Goal: Task Accomplishment & Management: Complete application form

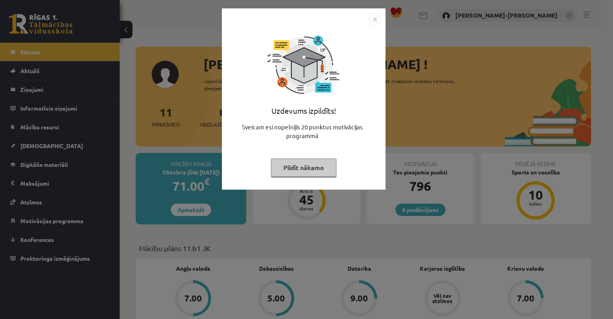
click at [295, 169] on button "Pildīt nākamo" at bounding box center [303, 167] width 65 height 18
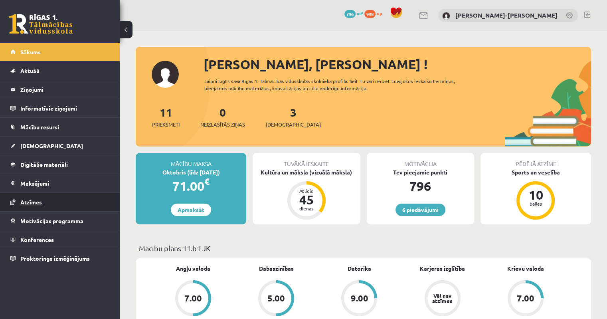
click at [30, 201] on span "Atzīmes" at bounding box center [31, 201] width 22 height 7
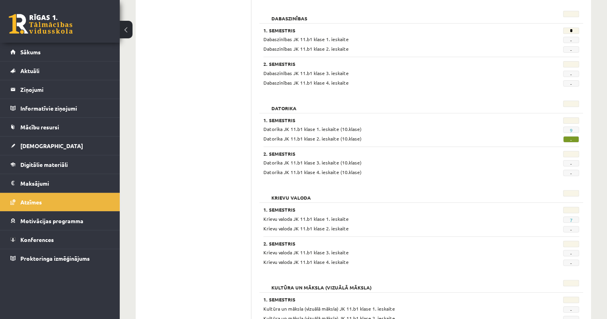
scroll to position [209, 0]
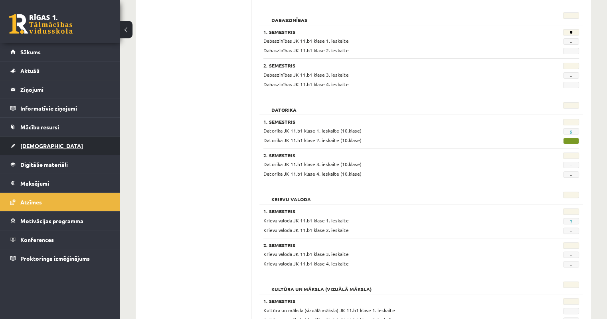
click at [32, 146] on span "[DEMOGRAPHIC_DATA]" at bounding box center [51, 145] width 63 height 7
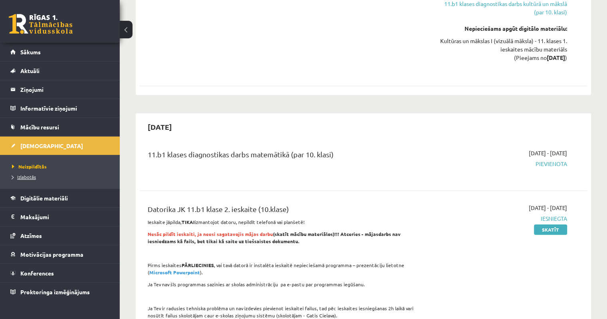
click at [30, 175] on span "Izlabotās" at bounding box center [24, 177] width 24 height 6
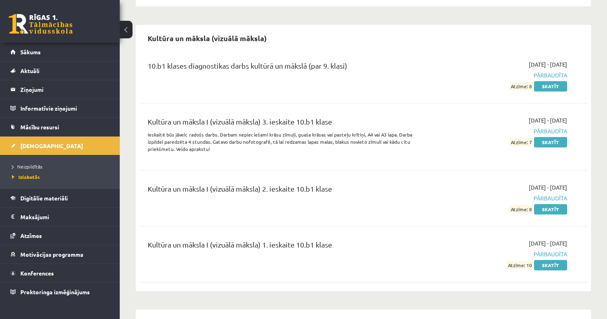
scroll to position [679, 0]
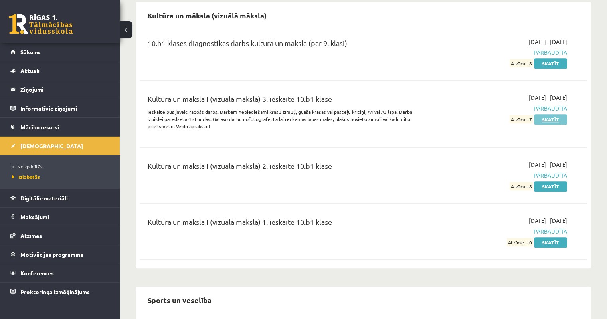
click at [548, 114] on link "Skatīt" at bounding box center [550, 119] width 33 height 10
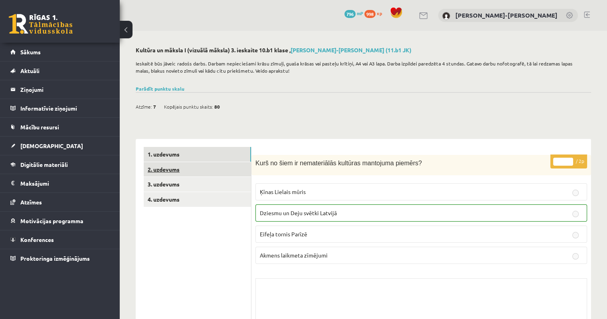
click at [174, 172] on link "2. uzdevums" at bounding box center [197, 169] width 107 height 15
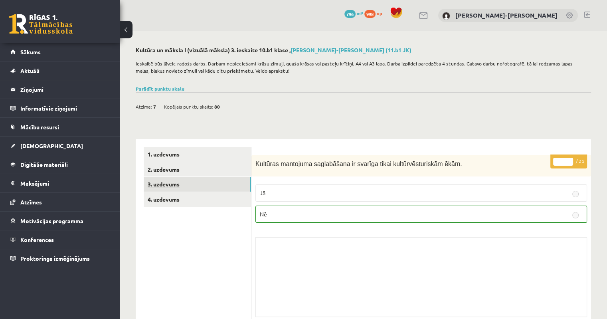
click at [174, 186] on link "3. uzdevums" at bounding box center [197, 184] width 107 height 15
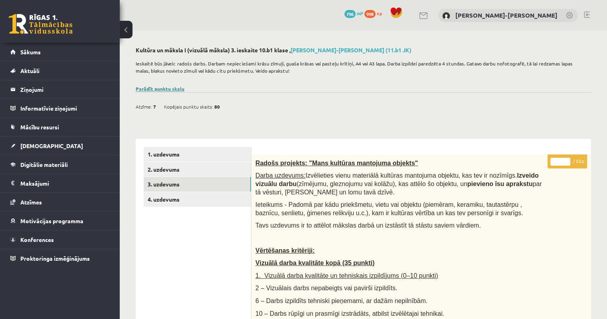
click at [169, 87] on link "Parādīt punktu skalu" at bounding box center [160, 88] width 49 height 6
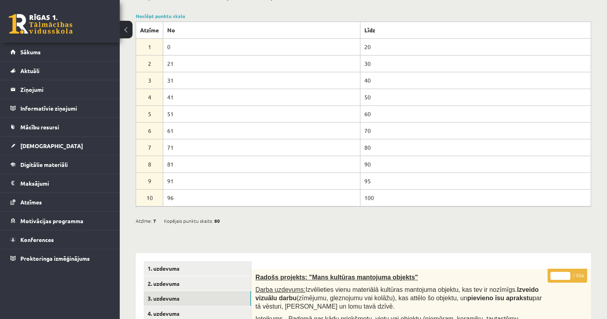
scroll to position [80, 0]
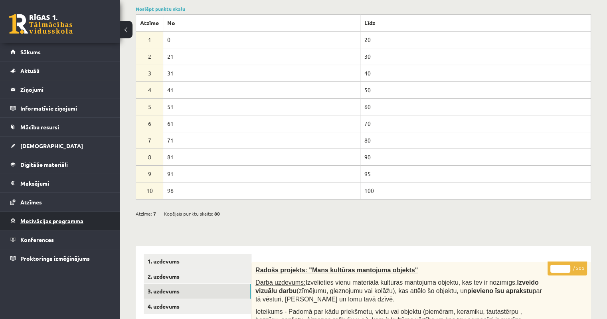
click at [41, 221] on span "Motivācijas programma" at bounding box center [51, 220] width 63 height 7
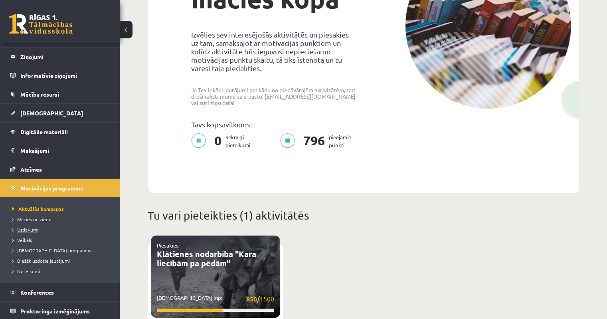
scroll to position [160, 0]
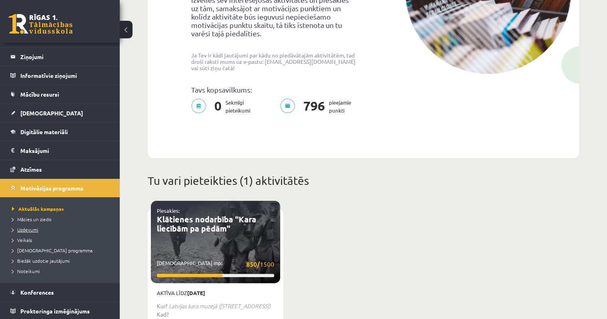
click at [30, 230] on span "Uzdevumi" at bounding box center [25, 229] width 26 height 6
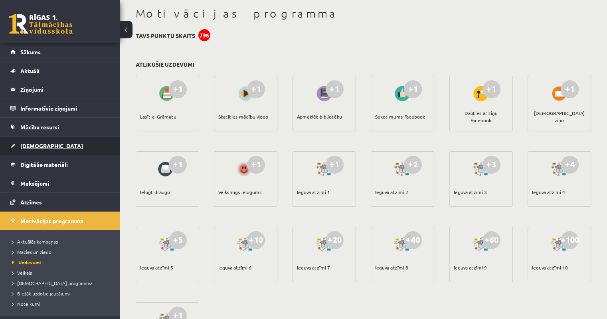
click at [30, 148] on link "[DEMOGRAPHIC_DATA]" at bounding box center [59, 146] width 99 height 18
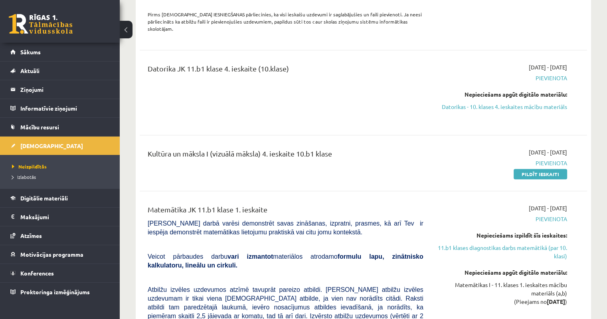
scroll to position [758, 0]
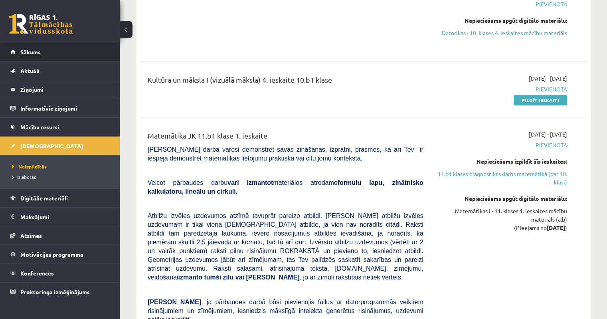
click at [29, 52] on span "Sākums" at bounding box center [30, 51] width 20 height 7
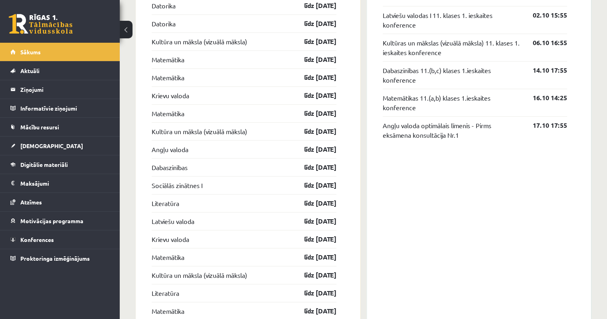
scroll to position [798, 0]
click at [26, 146] on span "[DEMOGRAPHIC_DATA]" at bounding box center [51, 145] width 63 height 7
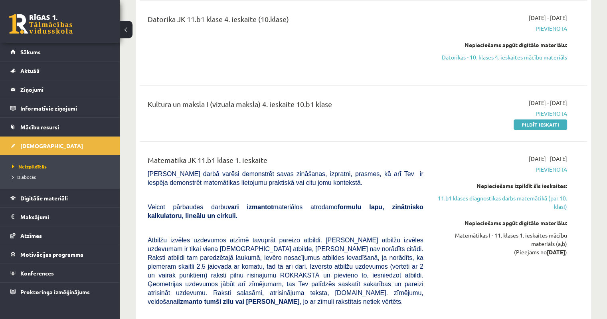
scroll to position [679, 0]
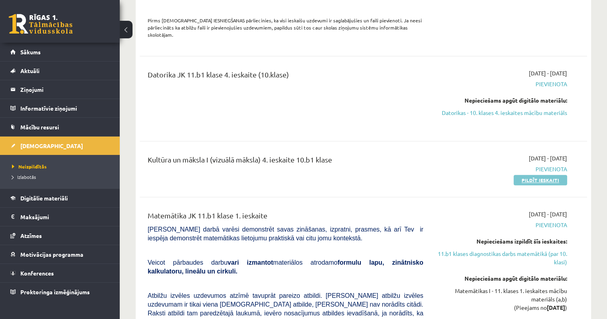
click at [551, 175] on link "Pildīt ieskaiti" at bounding box center [540, 180] width 53 height 10
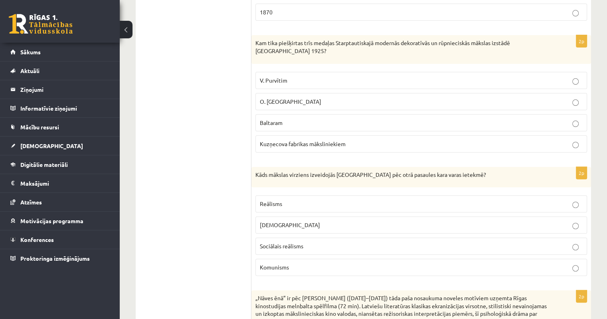
scroll to position [40, 0]
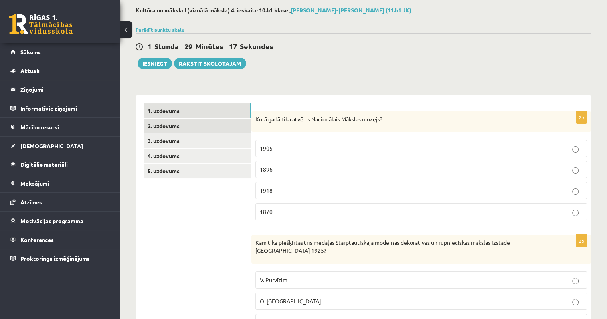
click at [158, 127] on link "2. uzdevums" at bounding box center [197, 126] width 107 height 15
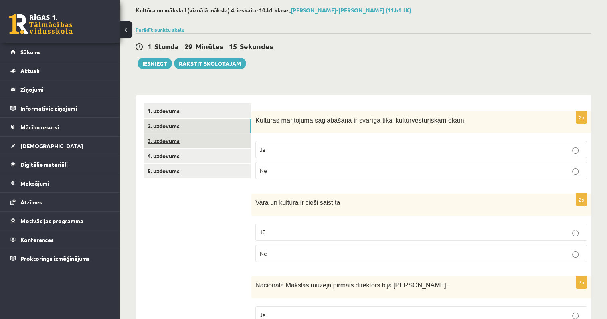
click at [172, 141] on link "3. uzdevums" at bounding box center [197, 140] width 107 height 15
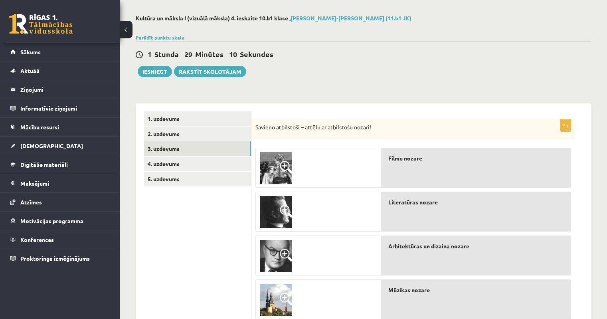
scroll to position [0, 0]
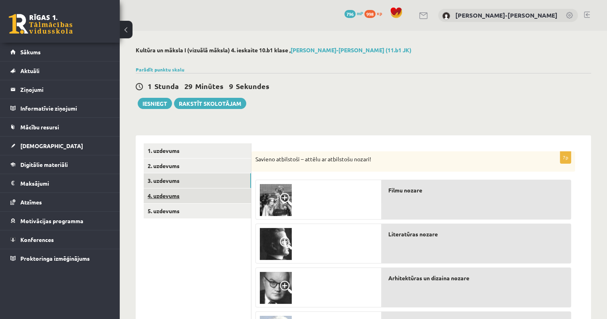
click at [170, 196] on link "4. uzdevums" at bounding box center [197, 195] width 107 height 15
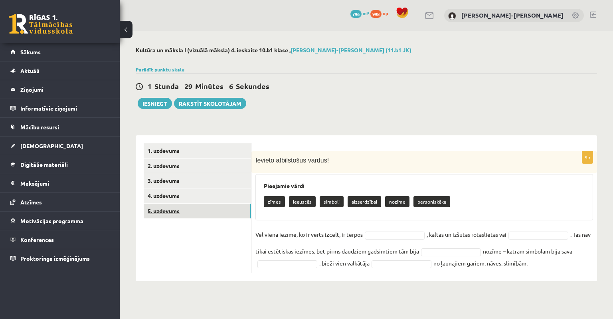
click at [160, 213] on link "5. uzdevums" at bounding box center [197, 211] width 107 height 15
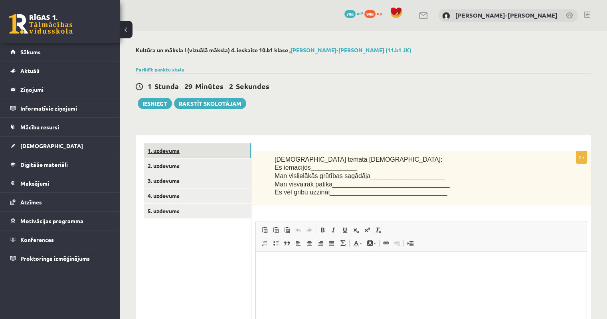
click at [159, 152] on link "1. uzdevums" at bounding box center [197, 150] width 107 height 15
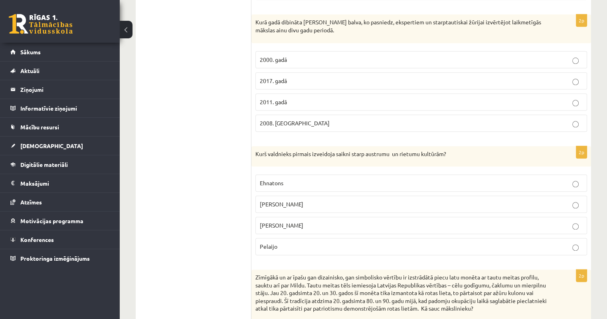
scroll to position [918, 0]
click at [581, 201] on p "Aleksandrs Lielais" at bounding box center [421, 203] width 323 height 8
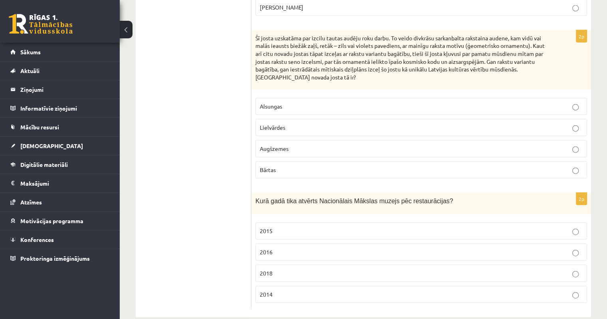
scroll to position [1851, 0]
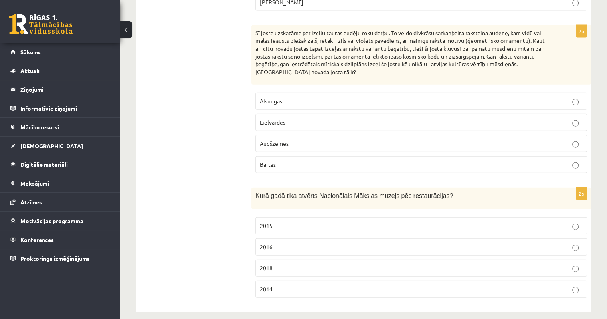
click at [579, 285] on p "2014" at bounding box center [421, 289] width 323 height 8
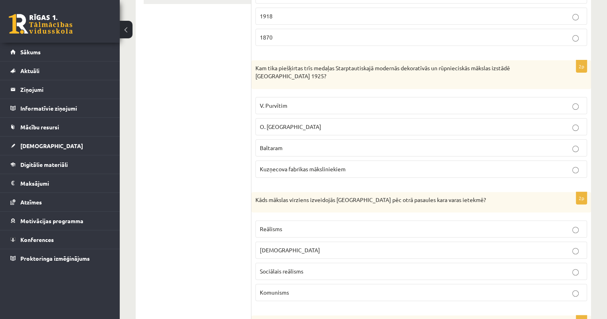
scroll to position [0, 0]
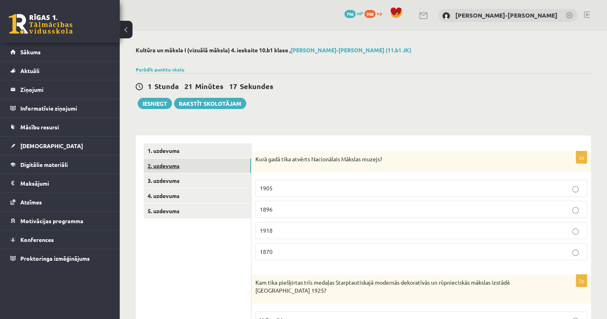
click at [164, 168] on link "2. uzdevums" at bounding box center [197, 165] width 107 height 15
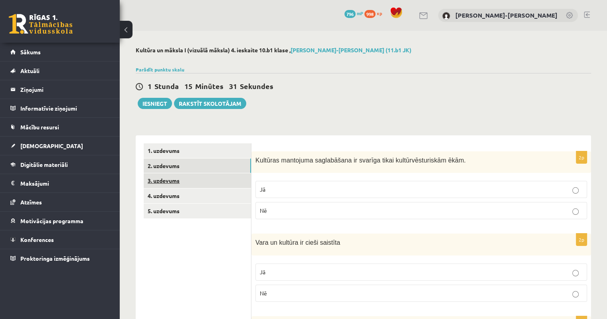
click at [169, 180] on link "3. uzdevums" at bounding box center [197, 180] width 107 height 15
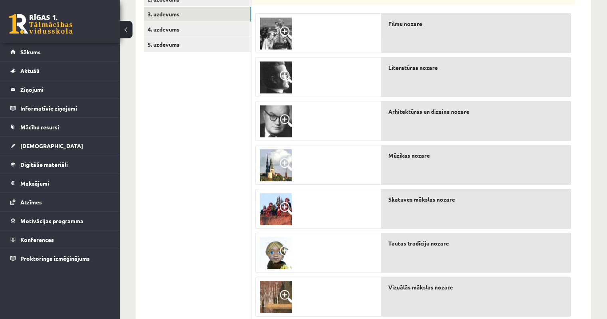
scroll to position [152, 0]
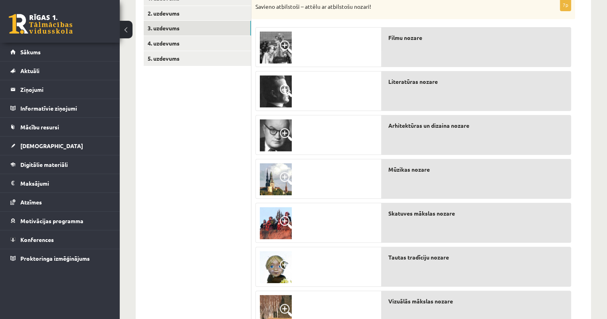
drag, startPoint x: 171, startPoint y: 210, endPoint x: 170, endPoint y: 202, distance: 8.0
click at [171, 210] on ul "1. uzdevums 2. uzdevums 3. uzdevums 4. uzdevums 5. uzdevums" at bounding box center [198, 163] width 108 height 344
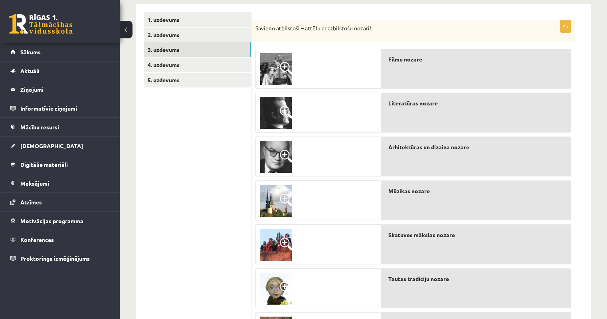
scroll to position [73, 0]
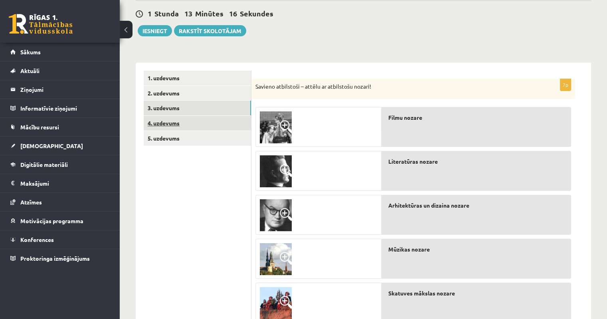
click at [170, 123] on link "4. uzdevums" at bounding box center [197, 123] width 107 height 15
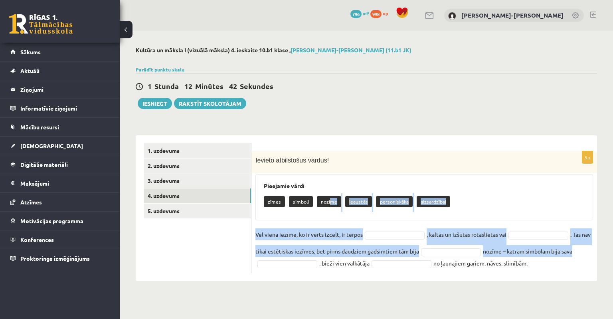
drag, startPoint x: 328, startPoint y: 202, endPoint x: 286, endPoint y: 261, distance: 72.0
click at [287, 261] on div "5p Ievieto atbilstošus vārdus! Pieejamie vārdi zīmes simboli nozīme ieaustās pe…" at bounding box center [424, 212] width 346 height 122
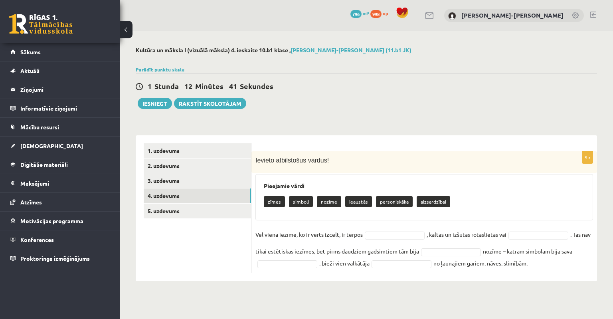
drag, startPoint x: 370, startPoint y: 180, endPoint x: 355, endPoint y: 190, distance: 18.4
click at [370, 180] on div "Pieejamie vārdi zīmes simboli nozīme ieaustās personiskāka aizsardzībai" at bounding box center [424, 197] width 338 height 46
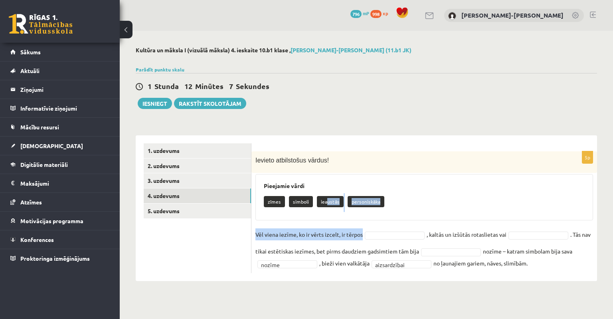
drag, startPoint x: 327, startPoint y: 204, endPoint x: 382, endPoint y: 241, distance: 65.3
click at [382, 241] on div "**********" at bounding box center [424, 212] width 346 height 122
click at [401, 221] on div "**********" at bounding box center [424, 212] width 346 height 122
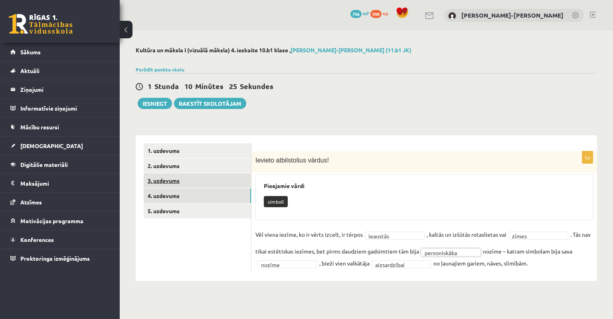
click at [173, 182] on link "3. uzdevums" at bounding box center [197, 180] width 107 height 15
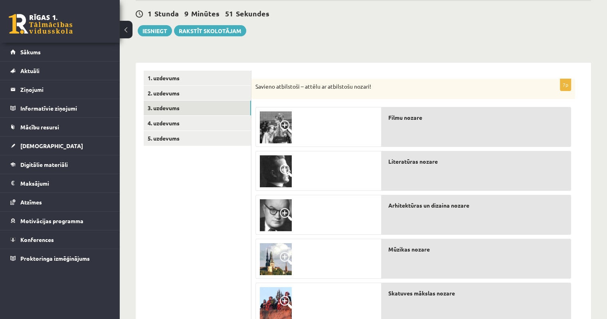
scroll to position [113, 0]
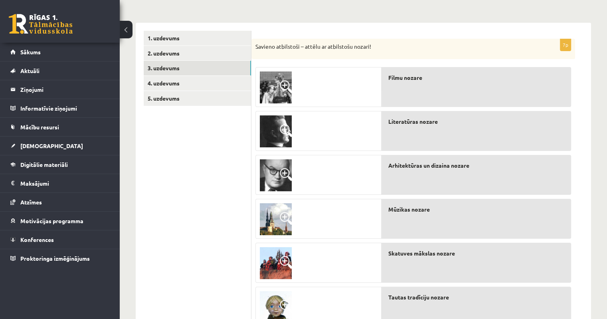
click at [286, 80] on span at bounding box center [286, 86] width 13 height 13
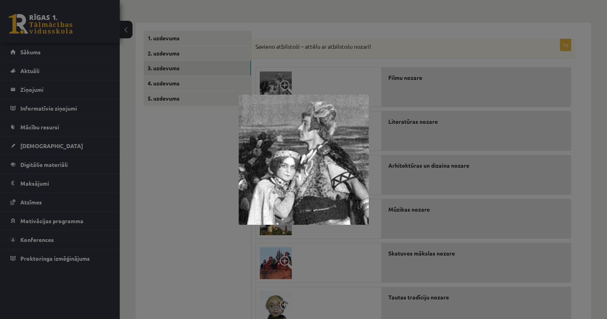
click at [188, 194] on div at bounding box center [303, 159] width 607 height 319
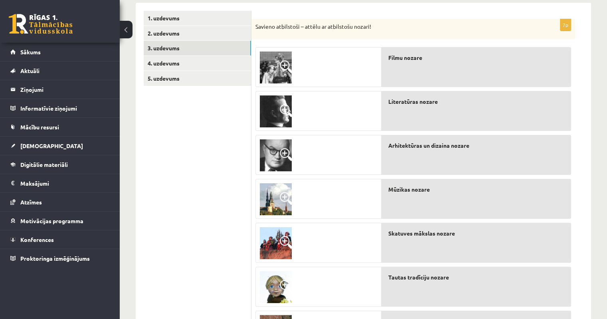
scroll to position [73, 0]
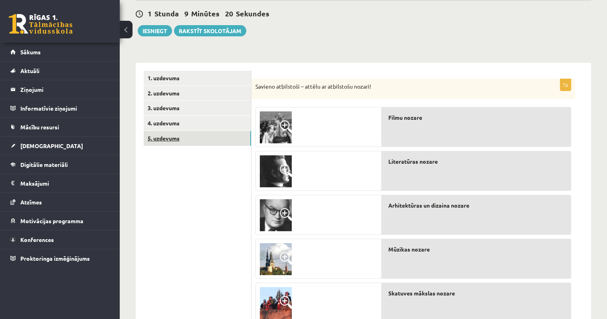
click at [170, 139] on link "5. uzdevums" at bounding box center [197, 138] width 107 height 15
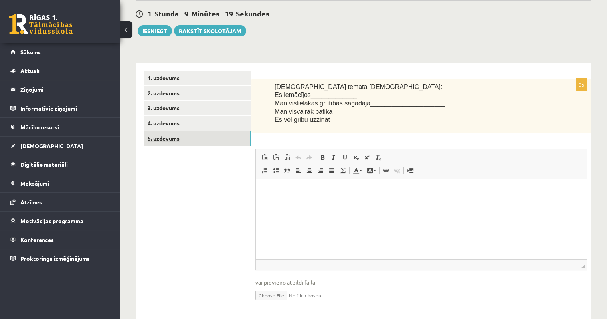
scroll to position [0, 0]
click at [176, 79] on link "1. uzdevums" at bounding box center [197, 78] width 107 height 15
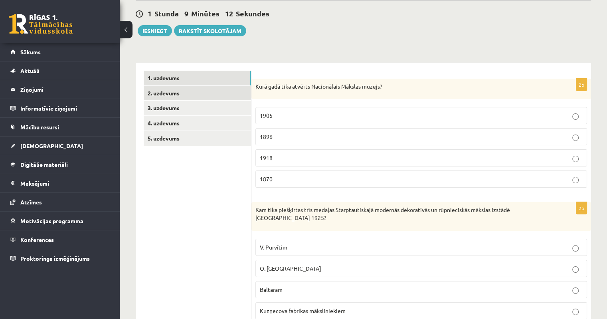
click at [157, 94] on link "2. uzdevums" at bounding box center [197, 93] width 107 height 15
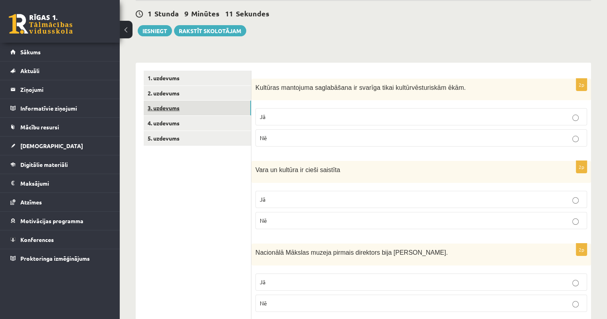
click at [162, 110] on link "3. uzdevums" at bounding box center [197, 108] width 107 height 15
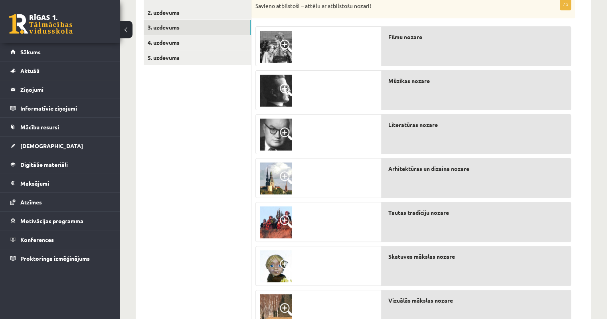
scroll to position [113, 0]
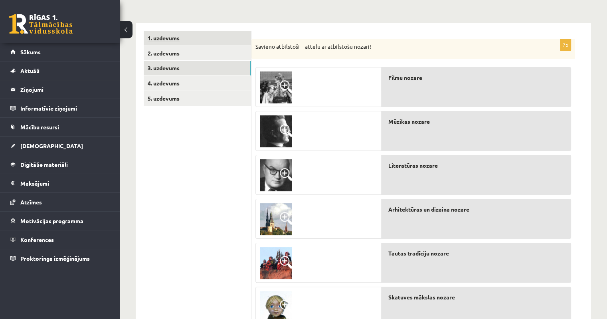
click at [185, 35] on link "1. uzdevums" at bounding box center [197, 38] width 107 height 15
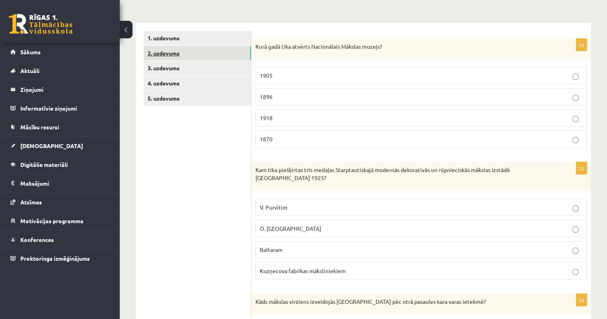
click at [163, 56] on link "2. uzdevums" at bounding box center [197, 53] width 107 height 15
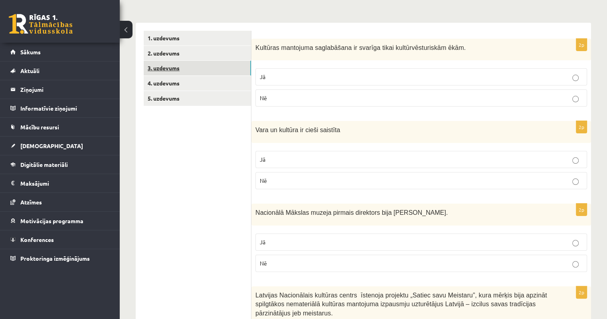
click at [167, 67] on link "3. uzdevums" at bounding box center [197, 68] width 107 height 15
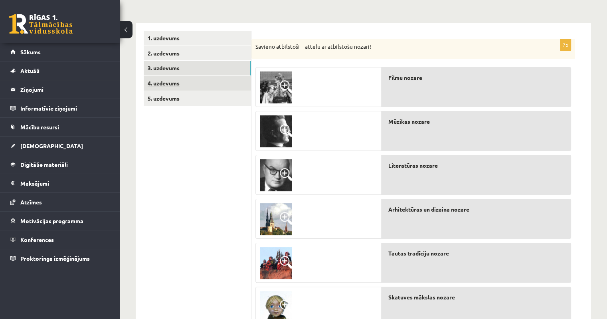
click at [162, 84] on link "4. uzdevums" at bounding box center [197, 83] width 107 height 15
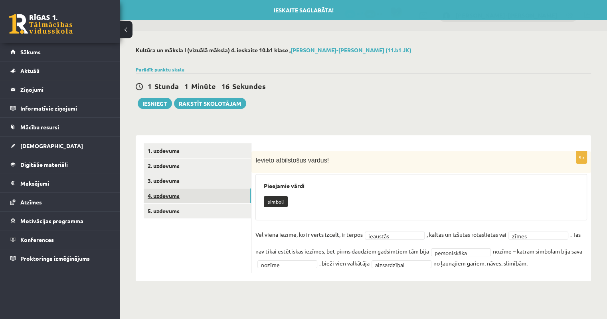
scroll to position [0, 0]
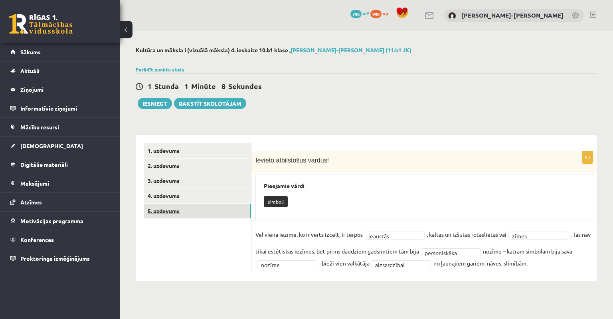
click at [177, 210] on link "5. uzdevums" at bounding box center [197, 211] width 107 height 15
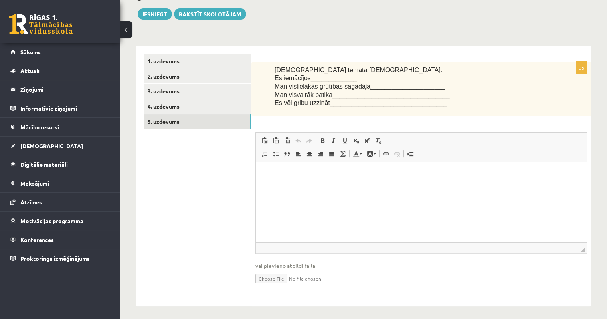
scroll to position [92, 0]
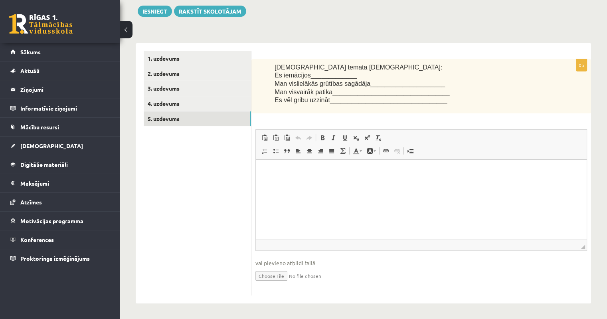
click at [278, 174] on p "Bagātinātā teksta redaktors, wiswyg-editor-user-answer-47024776479500" at bounding box center [421, 172] width 315 height 8
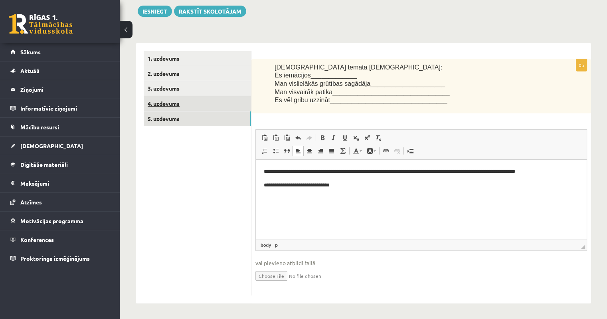
click at [164, 107] on link "4. uzdevums" at bounding box center [197, 103] width 107 height 15
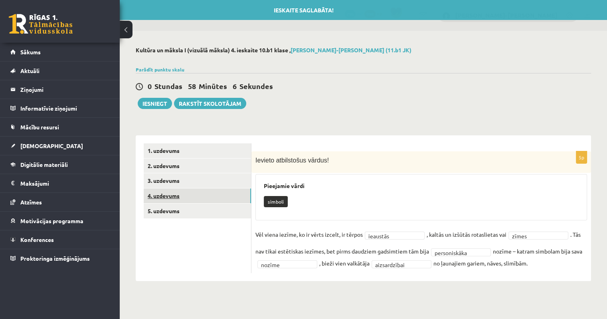
scroll to position [0, 0]
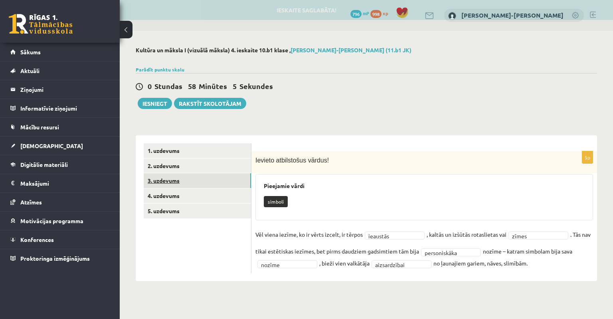
click at [166, 184] on link "3. uzdevums" at bounding box center [197, 180] width 107 height 15
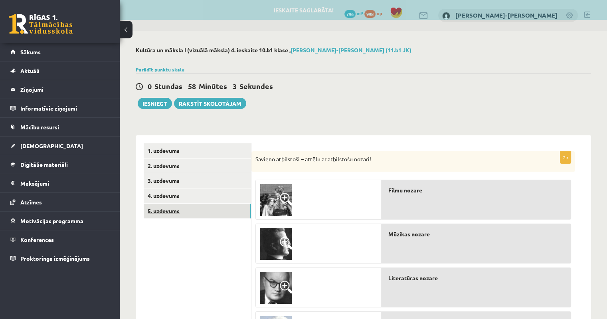
click at [170, 214] on link "5. uzdevums" at bounding box center [197, 211] width 107 height 15
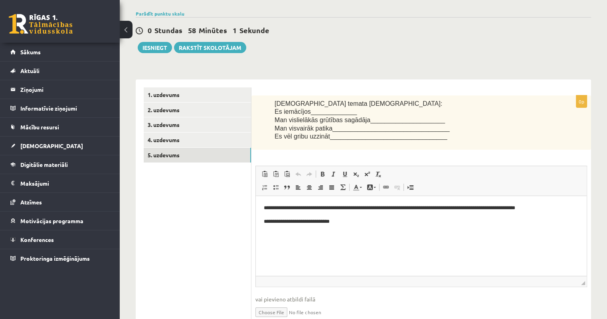
scroll to position [80, 0]
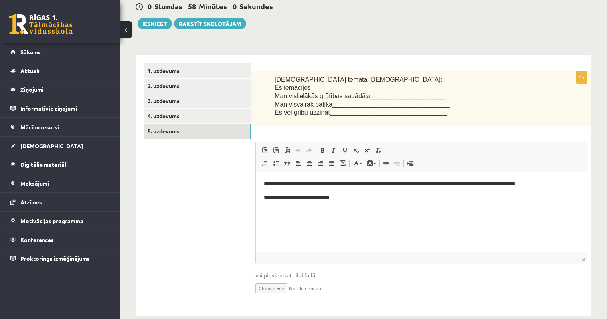
click at [355, 201] on p "**********" at bounding box center [421, 198] width 315 height 8
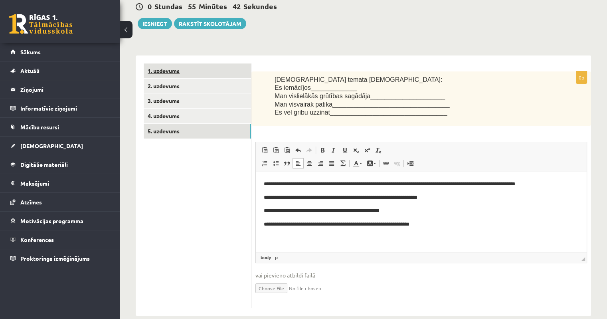
click at [171, 75] on link "1. uzdevums" at bounding box center [197, 70] width 107 height 15
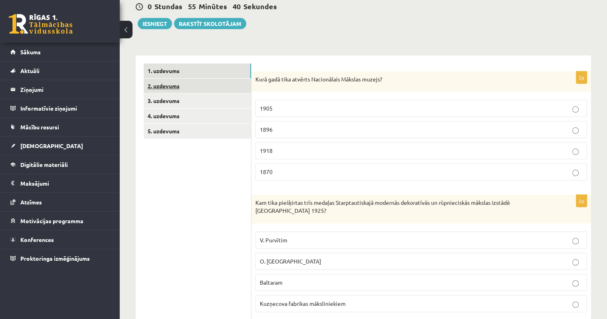
click at [162, 91] on link "2. uzdevums" at bounding box center [197, 86] width 107 height 15
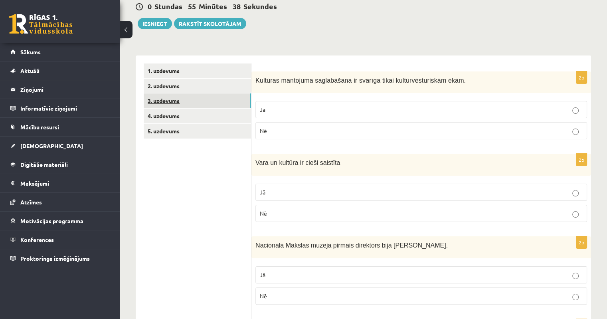
click at [168, 105] on link "3. uzdevums" at bounding box center [197, 100] width 107 height 15
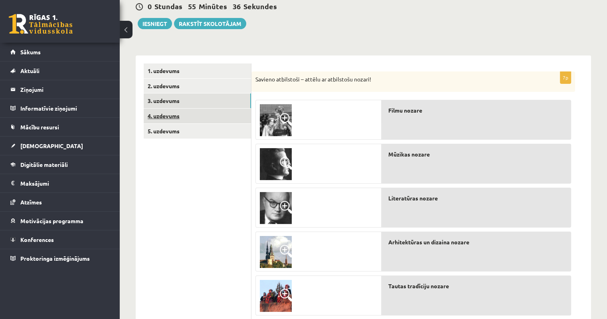
click at [164, 119] on link "4. uzdevums" at bounding box center [197, 116] width 107 height 15
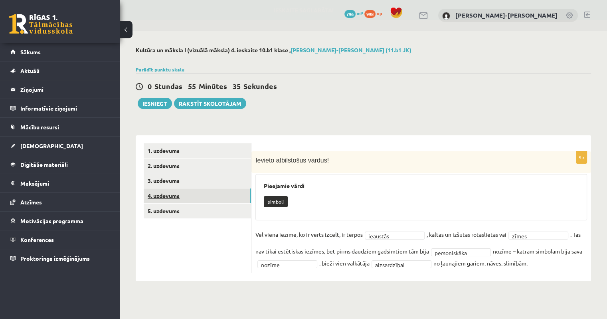
scroll to position [0, 0]
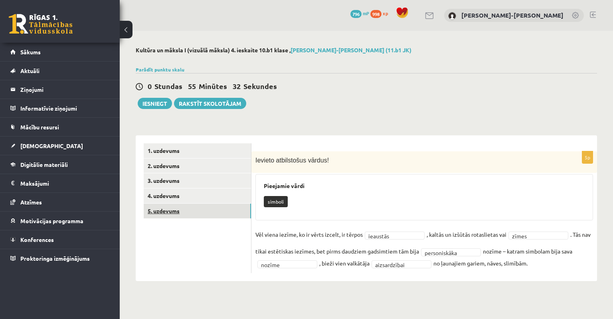
click at [165, 213] on link "5. uzdevums" at bounding box center [197, 211] width 107 height 15
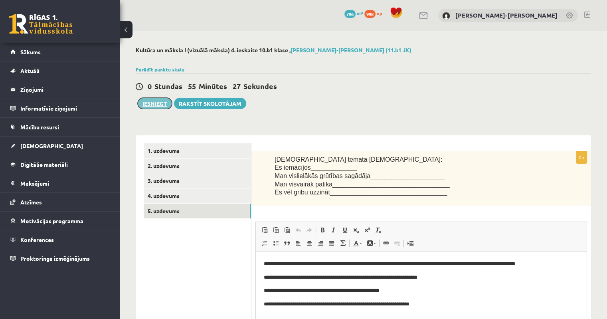
click at [150, 103] on button "Iesniegt" at bounding box center [155, 103] width 34 height 11
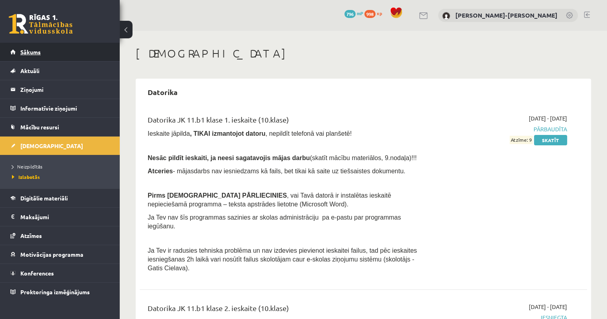
click at [28, 55] on link "Sākums" at bounding box center [59, 52] width 99 height 18
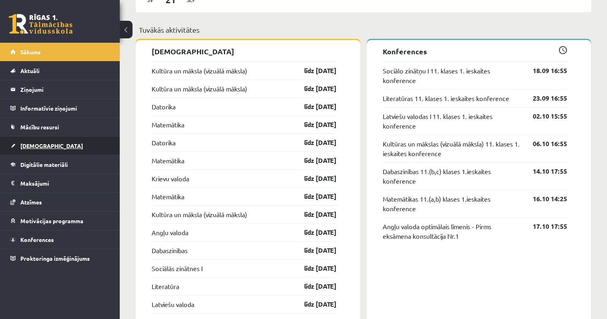
scroll to position [679, 0]
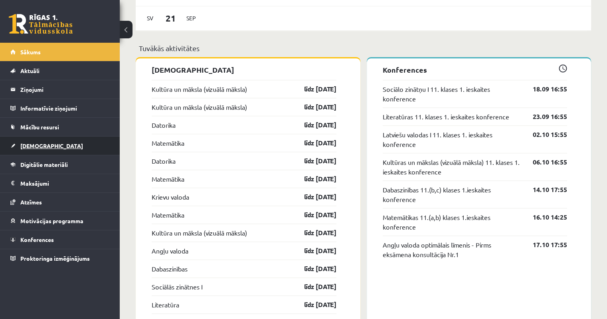
click at [32, 148] on span "[DEMOGRAPHIC_DATA]" at bounding box center [51, 145] width 63 height 7
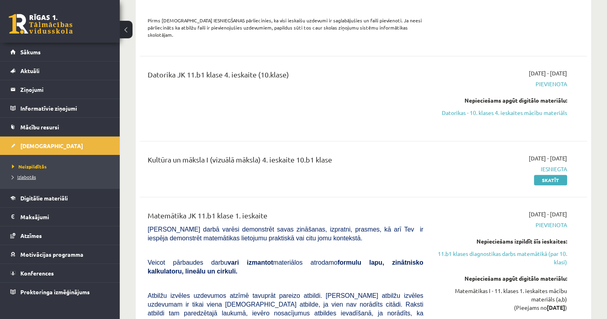
click at [30, 177] on span "Izlabotās" at bounding box center [24, 177] width 24 height 6
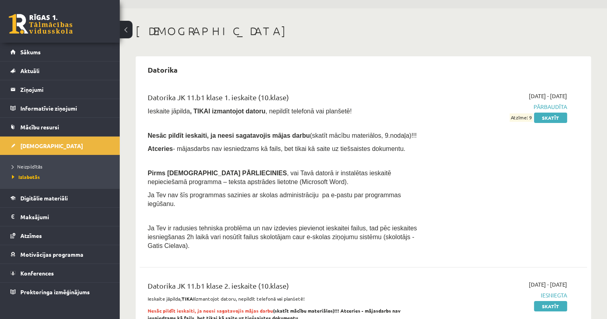
scroll to position [80, 0]
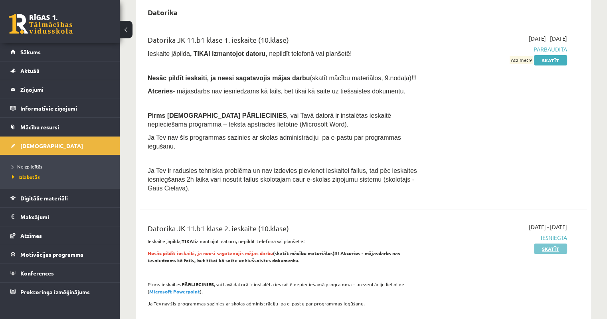
click at [554, 243] on link "Skatīt" at bounding box center [550, 248] width 33 height 10
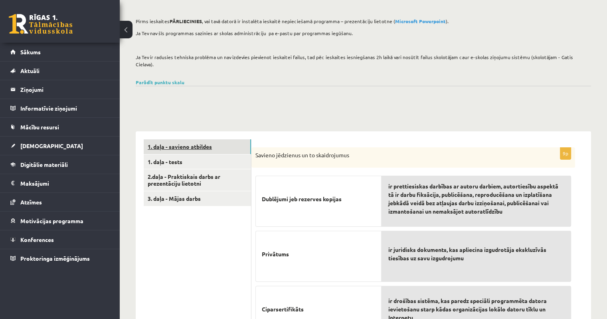
scroll to position [80, 0]
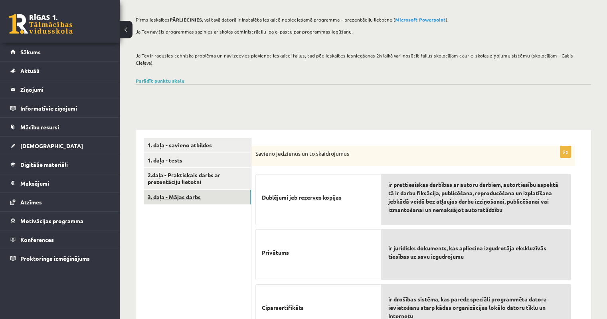
click at [163, 191] on link "3. daļa - Mājas darbs" at bounding box center [197, 197] width 107 height 15
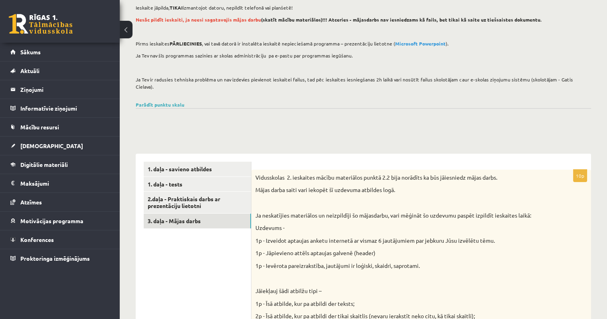
scroll to position [53, 0]
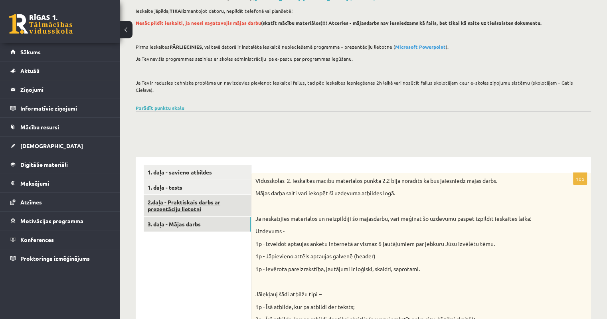
click at [190, 202] on link "2.daļa - Praktiskais darbs ar prezentāciju lietotni" at bounding box center [197, 206] width 107 height 22
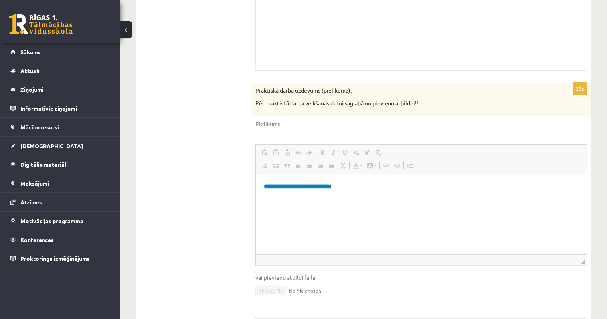
scroll to position [392, 0]
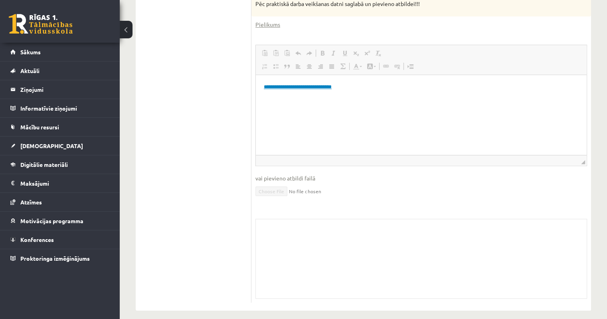
click at [312, 86] on link "**********" at bounding box center [298, 86] width 68 height 5
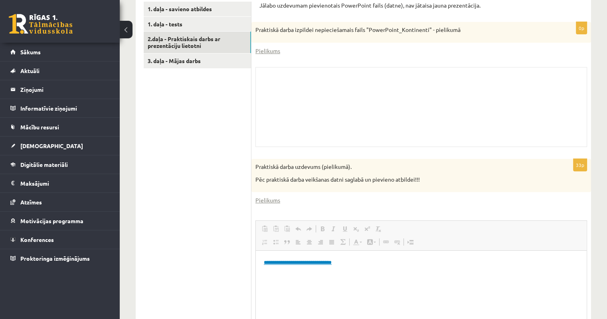
scroll to position [272, 0]
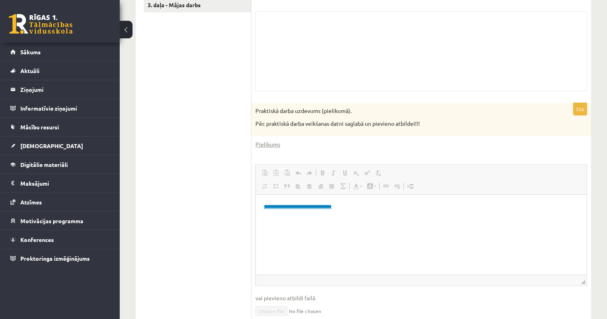
click at [282, 209] on link "**********" at bounding box center [298, 206] width 68 height 5
click at [332, 208] on link "**********" at bounding box center [298, 206] width 68 height 5
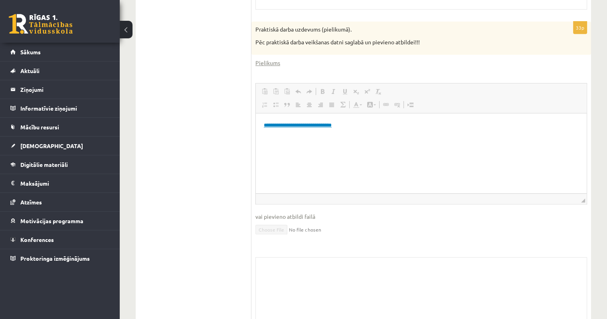
scroll to position [392, 0]
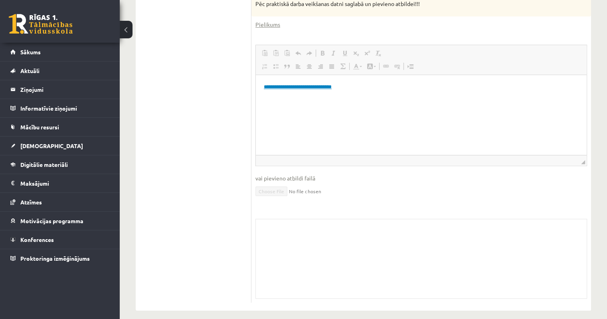
click at [270, 86] on link "**********" at bounding box center [298, 86] width 68 height 5
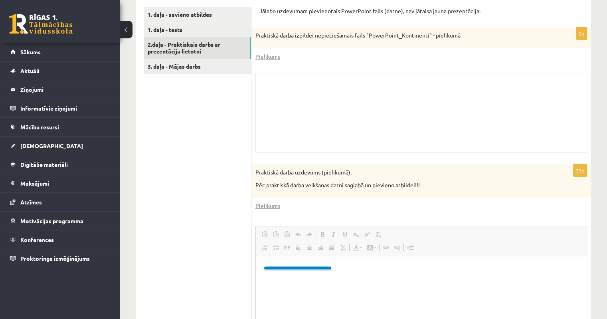
scroll to position [152, 0]
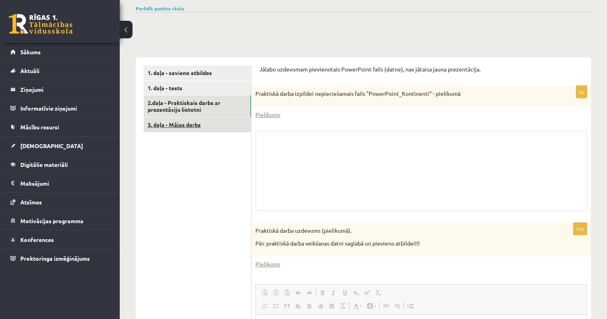
click at [187, 118] on link "3. daļa - Mājas darbs" at bounding box center [197, 124] width 107 height 15
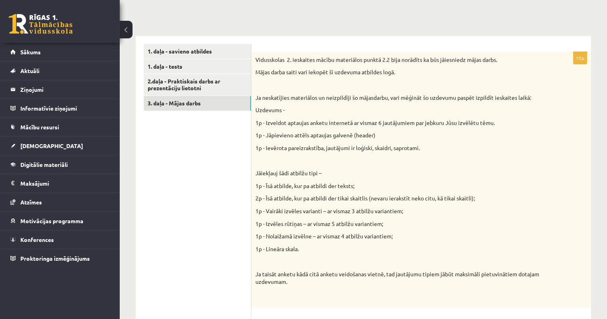
scroll to position [133, 0]
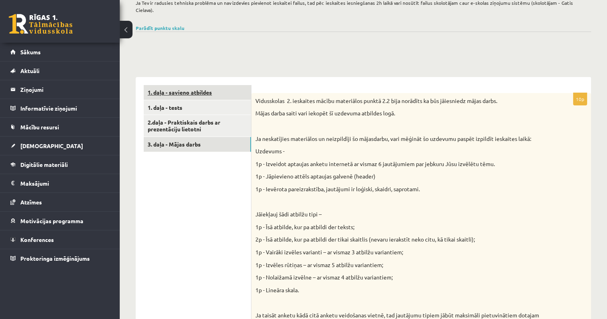
click at [184, 85] on link "1. daļa - savieno atbildes" at bounding box center [197, 92] width 107 height 15
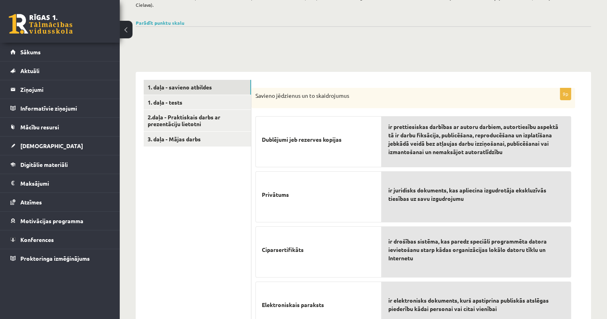
scroll to position [19, 0]
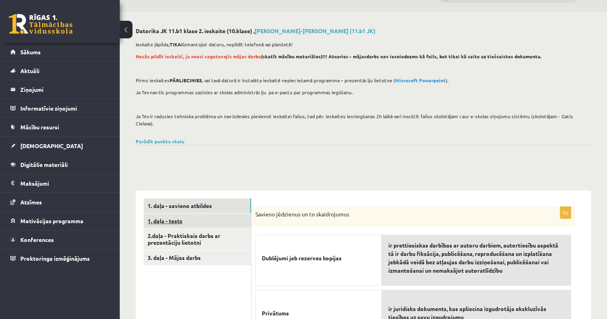
click at [178, 214] on link "1. daļa - tests" at bounding box center [197, 221] width 107 height 15
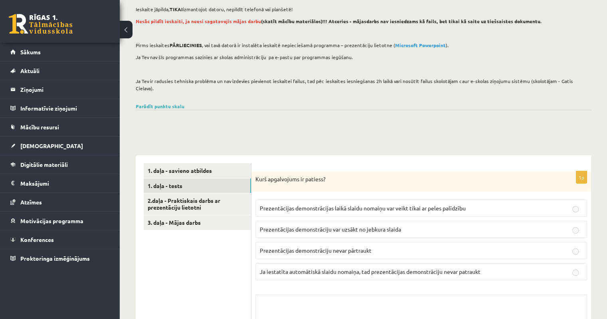
scroll to position [0, 0]
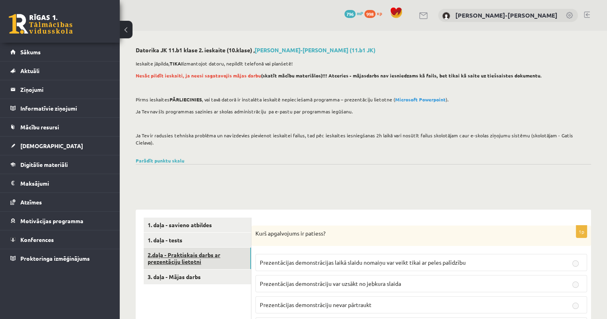
click at [184, 248] on link "2.daļa - Praktiskais darbs ar prezentāciju lietotni" at bounding box center [197, 258] width 107 height 22
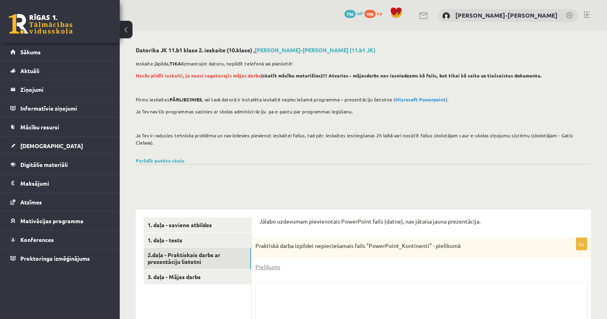
scroll to position [160, 0]
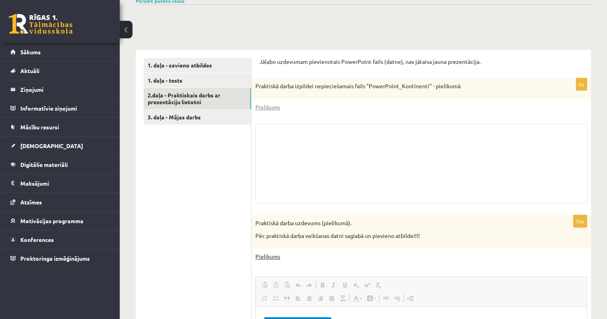
click at [271, 252] on link "Pielikums" at bounding box center [267, 256] width 25 height 8
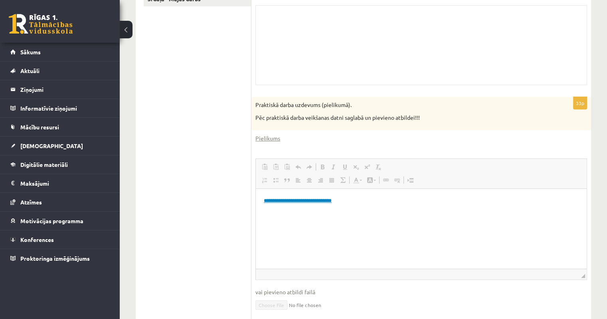
scroll to position [279, 0]
click at [324, 202] on link "**********" at bounding box center [298, 198] width 68 height 5
click at [324, 201] on link "**********" at bounding box center [298, 198] width 68 height 5
click at [313, 200] on link "**********" at bounding box center [298, 198] width 68 height 5
drag, startPoint x: 261, startPoint y: 202, endPoint x: 358, endPoint y: 199, distance: 97.0
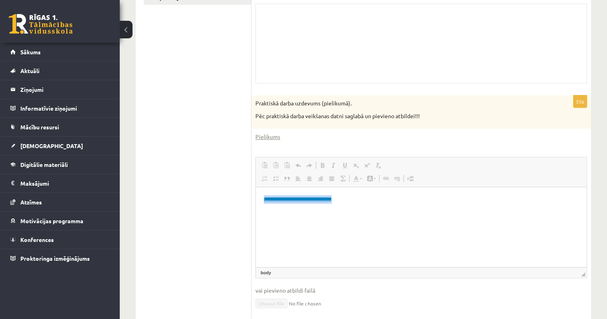
click at [358, 199] on html "**********" at bounding box center [421, 199] width 331 height 24
click at [329, 212] on html "**********" at bounding box center [421, 199] width 331 height 24
click at [326, 199] on link "**********" at bounding box center [298, 198] width 68 height 5
drag, startPoint x: 352, startPoint y: 201, endPoint x: 263, endPoint y: 199, distance: 89.0
click at [263, 199] on html "**********" at bounding box center [421, 199] width 331 height 24
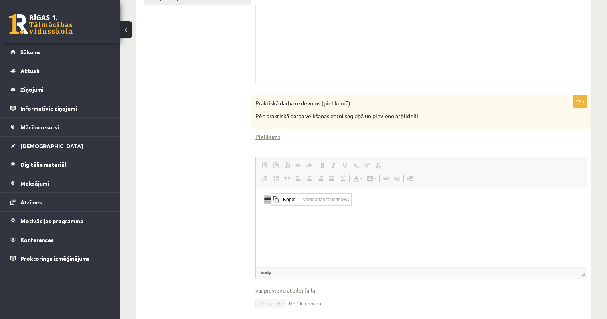
scroll to position [0, 0]
click at [289, 199] on span "Kopēt" at bounding box center [291, 199] width 20 height 12
copy link "**********"
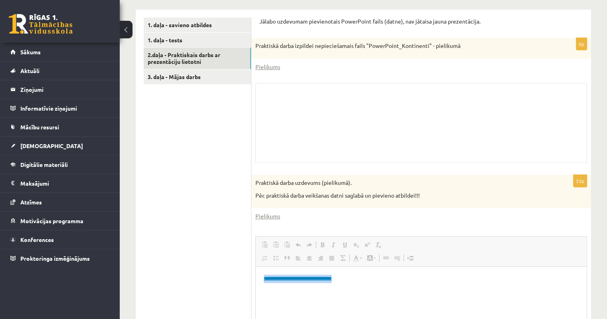
scroll to position [112, 0]
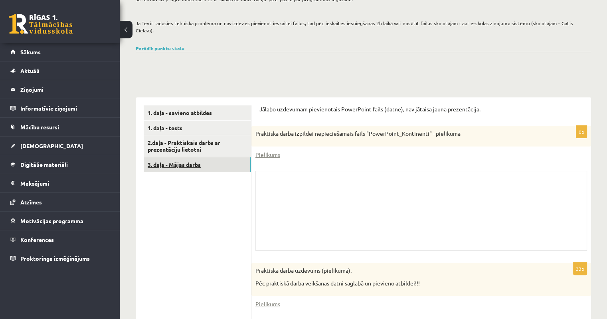
click at [176, 160] on link "3. daļa - Mājas darbs" at bounding box center [197, 164] width 107 height 15
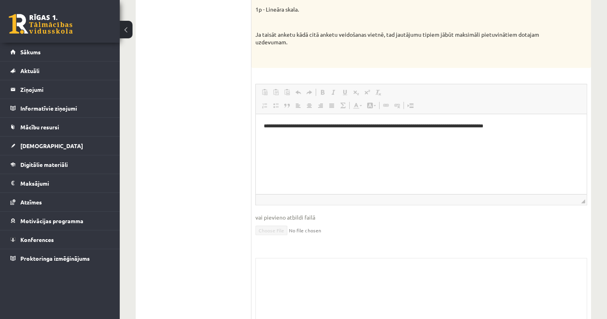
scroll to position [452, 0]
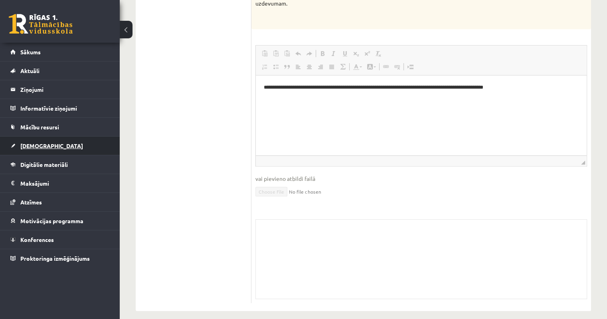
click at [33, 145] on span "[DEMOGRAPHIC_DATA]" at bounding box center [51, 145] width 63 height 7
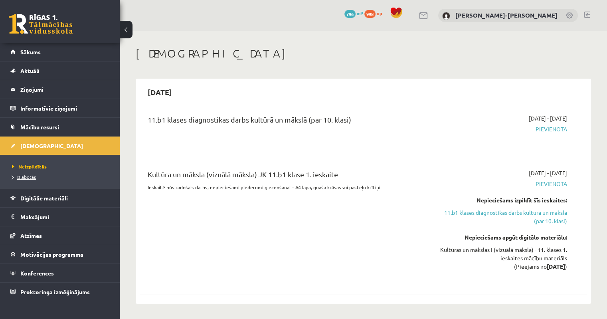
click at [28, 177] on span "Izlabotās" at bounding box center [24, 177] width 24 height 6
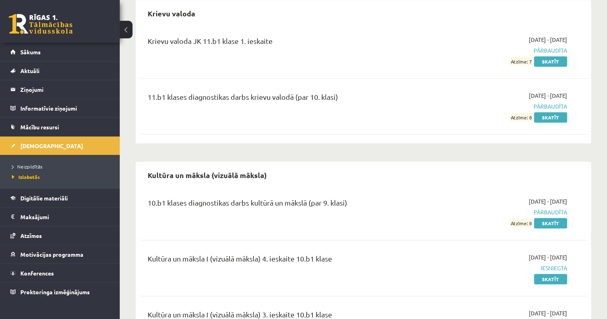
scroll to position [679, 0]
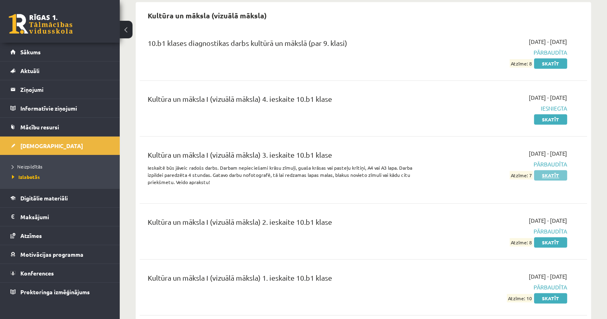
click at [550, 170] on link "Skatīt" at bounding box center [550, 175] width 33 height 10
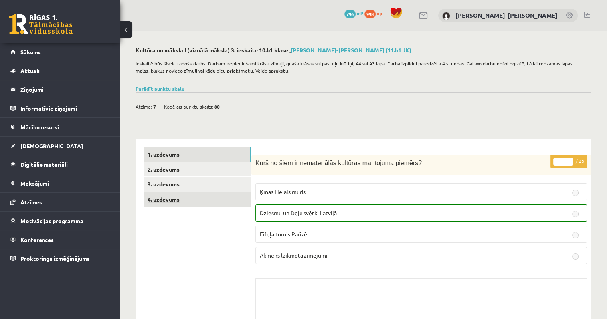
click at [164, 198] on link "4. uzdevums" at bounding box center [197, 199] width 107 height 15
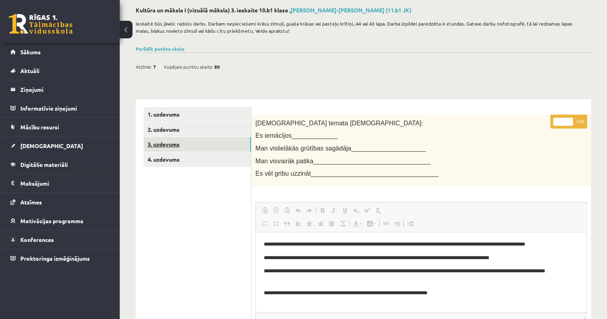
click at [167, 146] on link "3. uzdevums" at bounding box center [197, 144] width 107 height 15
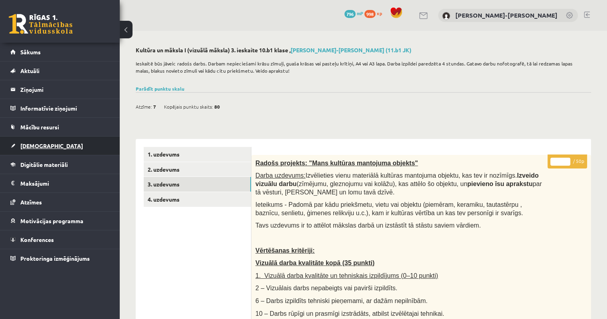
click at [26, 143] on span "[DEMOGRAPHIC_DATA]" at bounding box center [51, 145] width 63 height 7
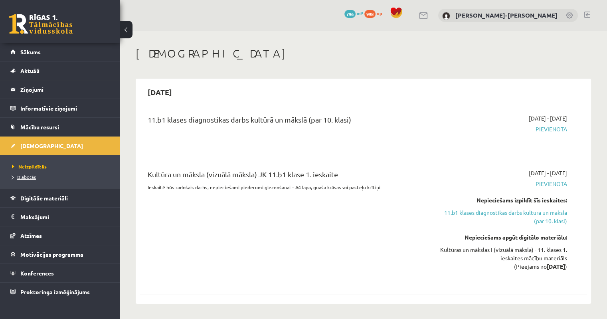
click at [27, 178] on span "Izlabotās" at bounding box center [24, 177] width 24 height 6
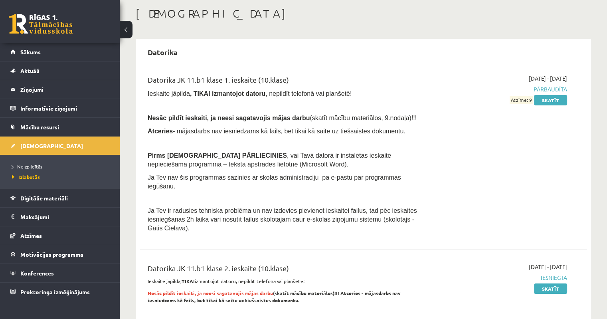
scroll to position [160, 0]
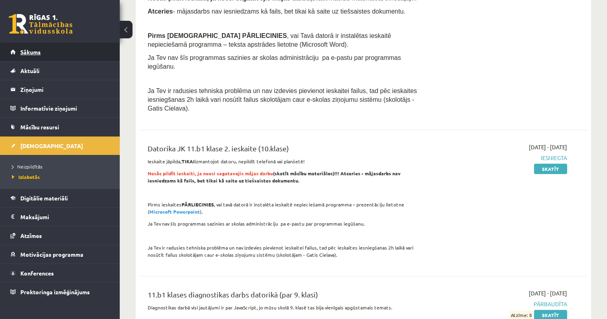
click at [26, 54] on span "Sākums" at bounding box center [30, 51] width 20 height 7
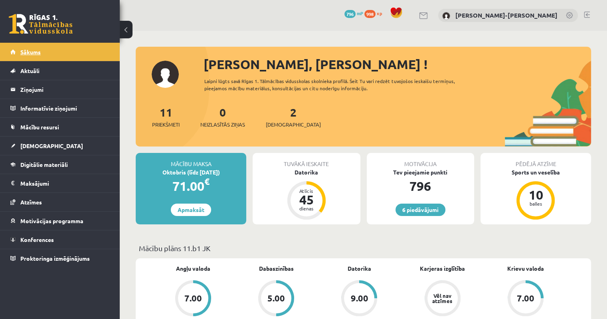
click at [38, 54] on span "Sākums" at bounding box center [30, 51] width 20 height 7
click at [588, 15] on link at bounding box center [587, 15] width 6 height 6
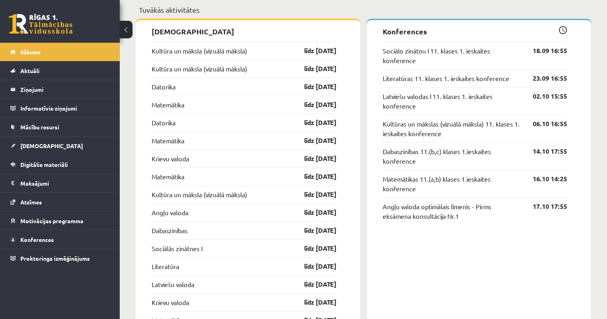
scroll to position [718, 0]
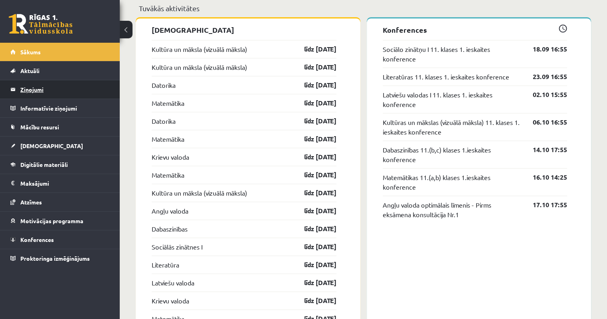
click at [34, 90] on legend "Ziņojumi 0" at bounding box center [64, 89] width 89 height 18
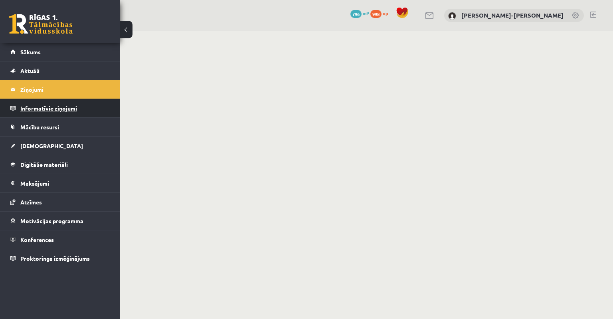
click at [38, 110] on legend "Informatīvie ziņojumi 0" at bounding box center [64, 108] width 89 height 18
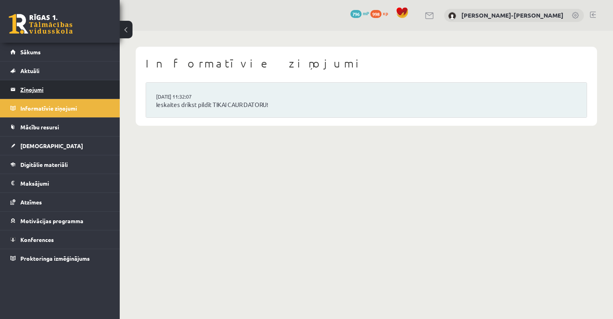
click at [35, 91] on legend "Ziņojumi 0" at bounding box center [64, 89] width 89 height 18
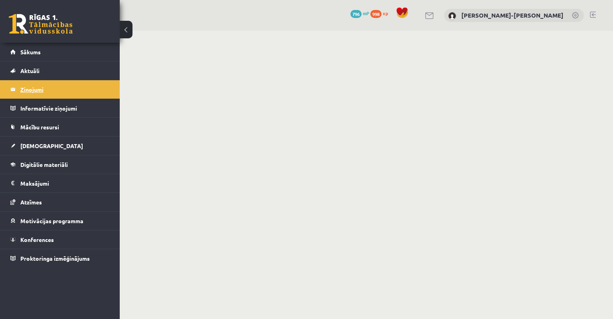
click at [28, 90] on legend "Ziņojumi 0" at bounding box center [64, 89] width 89 height 18
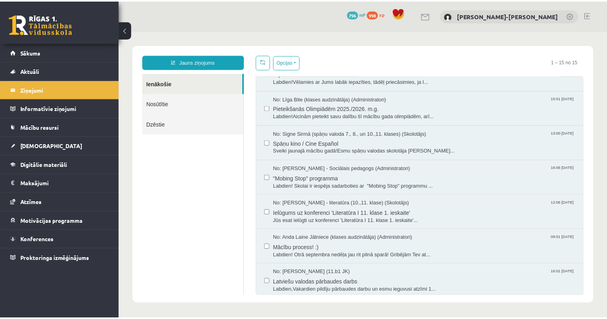
scroll to position [200, 0]
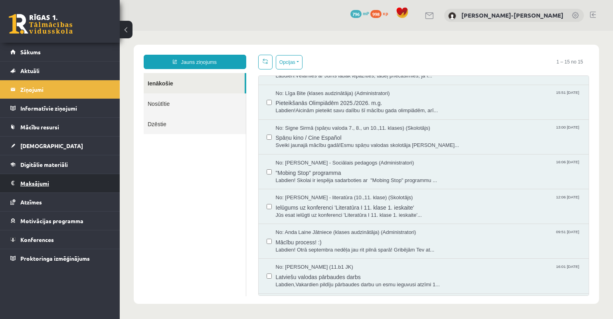
click at [31, 184] on legend "Maksājumi 0" at bounding box center [64, 183] width 89 height 18
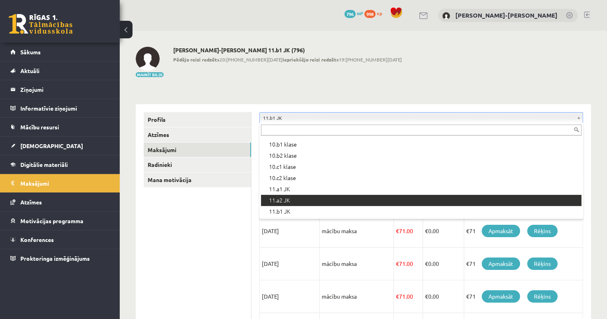
scroll to position [184, 0]
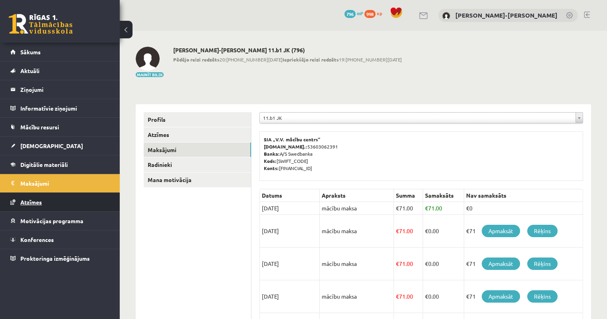
click at [26, 202] on span "Atzīmes" at bounding box center [31, 201] width 22 height 7
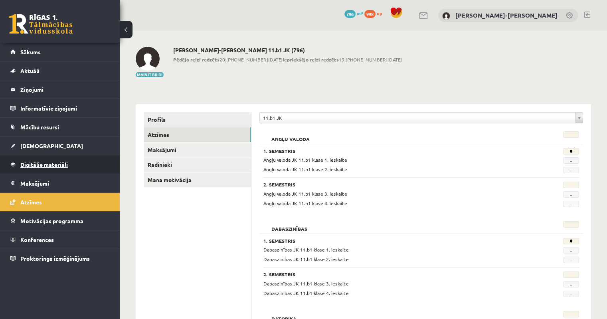
click at [35, 165] on span "Digitālie materiāli" at bounding box center [43, 164] width 47 height 7
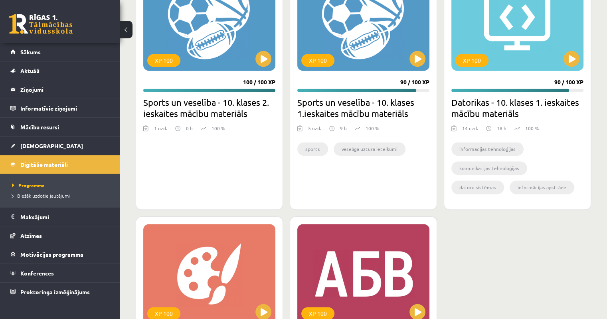
scroll to position [1254, 0]
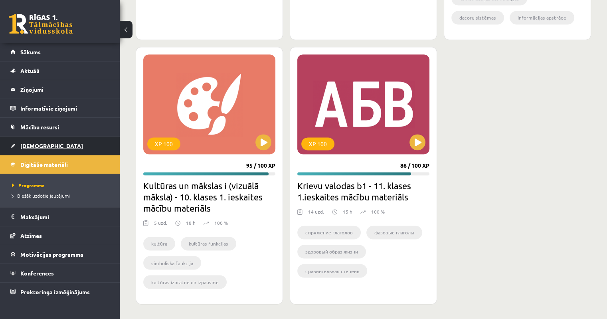
click at [32, 146] on span "[DEMOGRAPHIC_DATA]" at bounding box center [51, 145] width 63 height 7
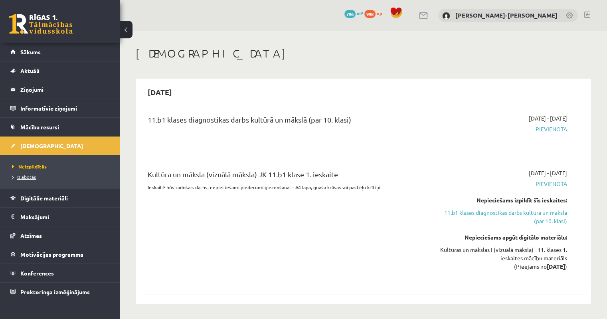
click at [24, 178] on span "Izlabotās" at bounding box center [24, 177] width 24 height 6
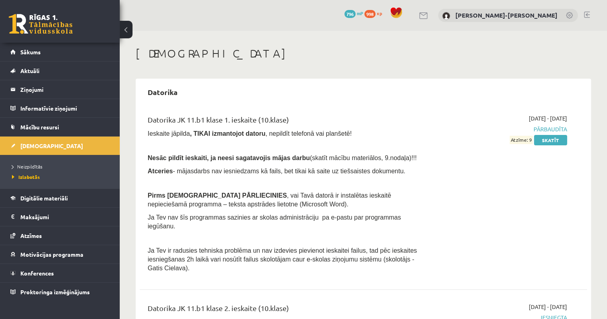
click at [586, 14] on link at bounding box center [587, 15] width 6 height 6
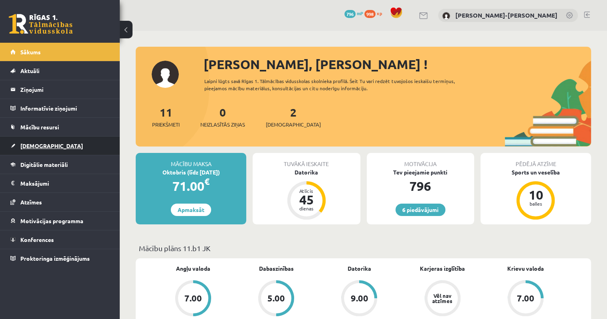
click at [27, 146] on span "[DEMOGRAPHIC_DATA]" at bounding box center [51, 145] width 63 height 7
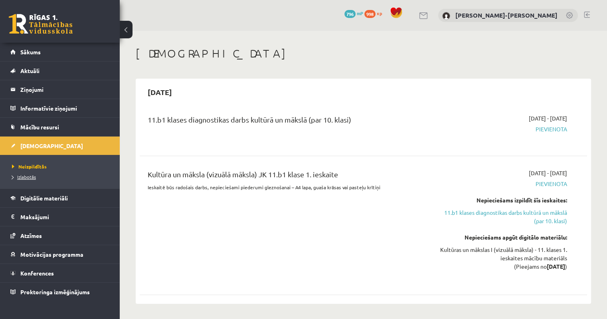
click at [25, 178] on span "Izlabotās" at bounding box center [24, 177] width 24 height 6
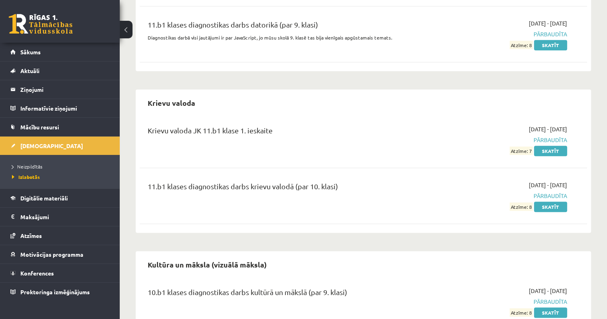
scroll to position [340, 0]
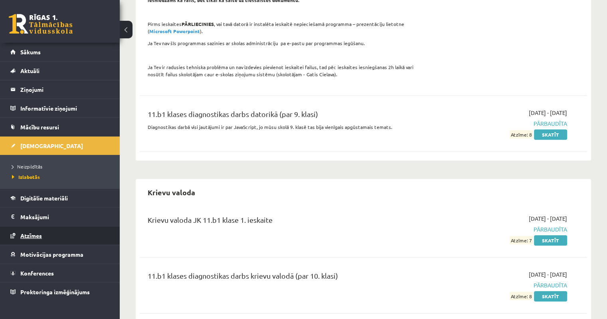
click at [27, 235] on span "Atzīmes" at bounding box center [31, 235] width 22 height 7
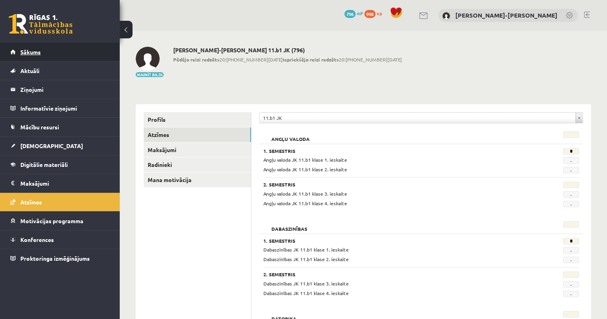
click at [26, 52] on span "Sākums" at bounding box center [30, 51] width 20 height 7
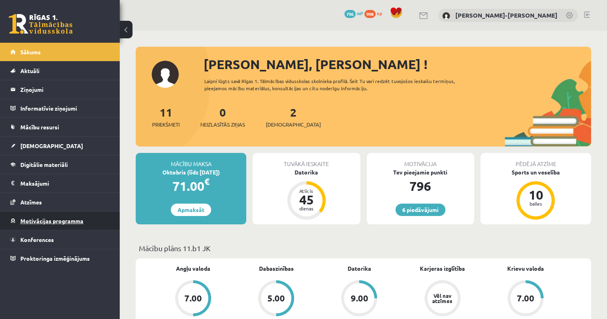
click at [37, 220] on span "Motivācijas programma" at bounding box center [51, 220] width 63 height 7
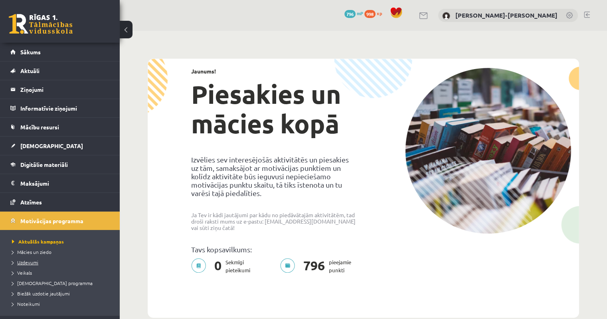
click at [32, 261] on span "Uzdevumi" at bounding box center [25, 262] width 26 height 6
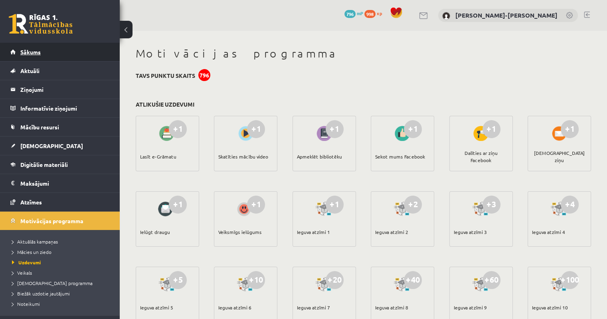
click at [26, 51] on span "Sākums" at bounding box center [30, 51] width 20 height 7
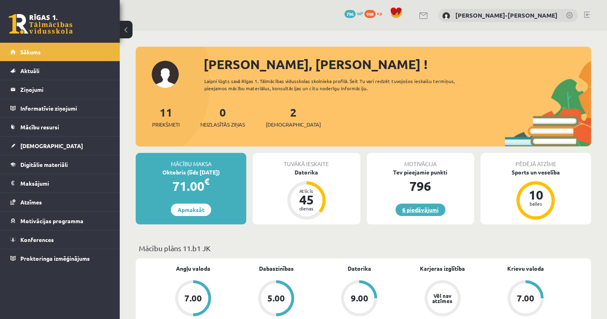
click at [411, 212] on link "6 piedāvājumi" at bounding box center [421, 210] width 50 height 12
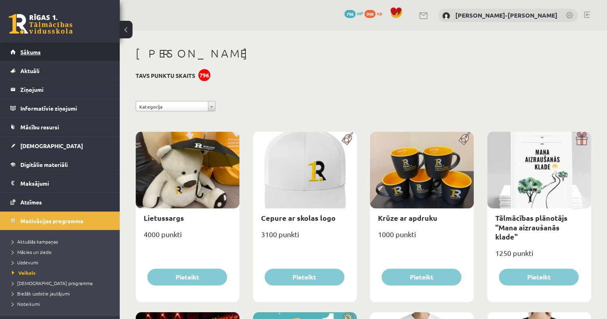
click at [27, 54] on span "Sākums" at bounding box center [30, 51] width 20 height 7
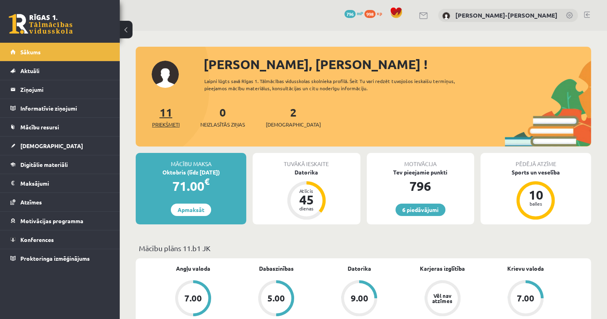
click at [168, 116] on link "11 Priekšmeti" at bounding box center [166, 117] width 28 height 24
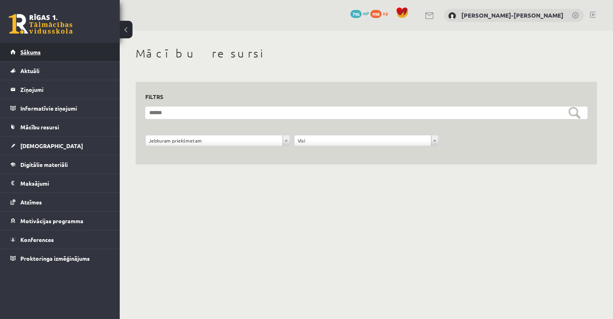
click at [40, 52] on span "Sākums" at bounding box center [30, 51] width 20 height 7
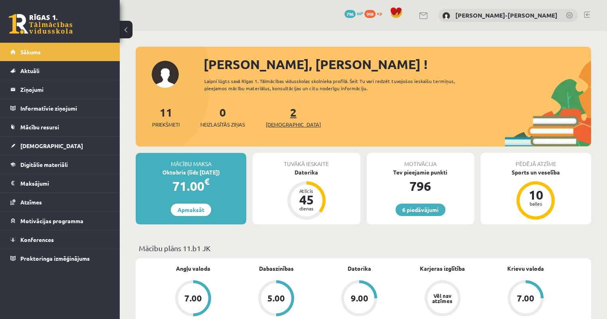
click at [281, 117] on link "2 Ieskaites" at bounding box center [293, 117] width 55 height 24
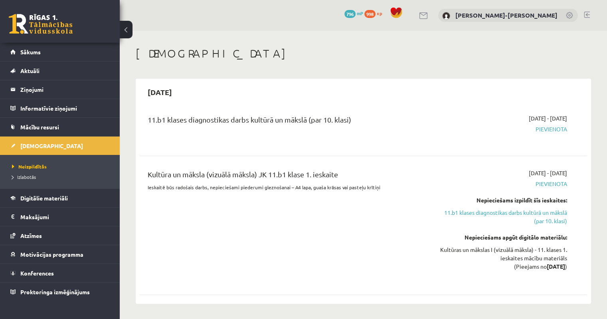
click at [543, 129] on span "Pievienota" at bounding box center [501, 129] width 132 height 8
click at [544, 185] on span "Pievienota" at bounding box center [501, 184] width 132 height 8
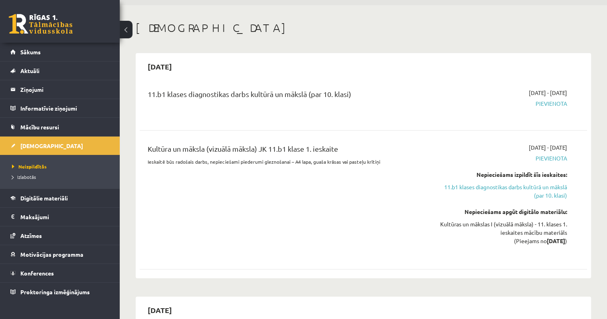
scroll to position [40, 0]
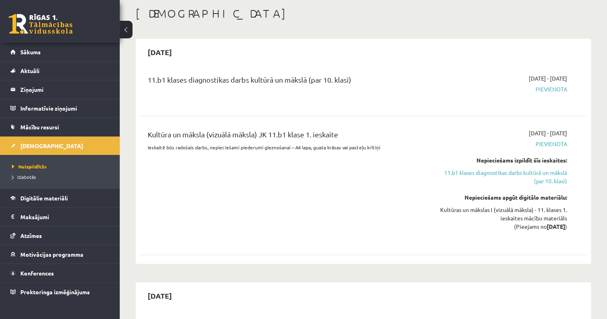
click at [548, 88] on span "Pievienota" at bounding box center [501, 89] width 132 height 8
click at [33, 52] on span "Sākums" at bounding box center [30, 51] width 20 height 7
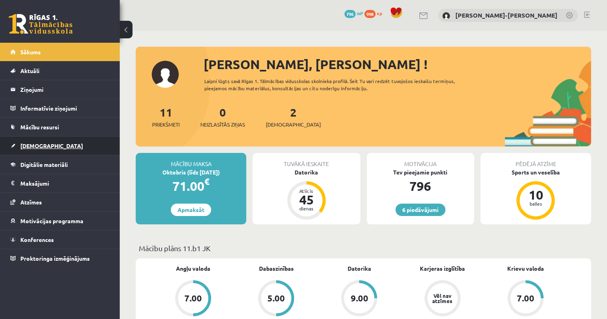
click at [34, 149] on link "[DEMOGRAPHIC_DATA]" at bounding box center [59, 146] width 99 height 18
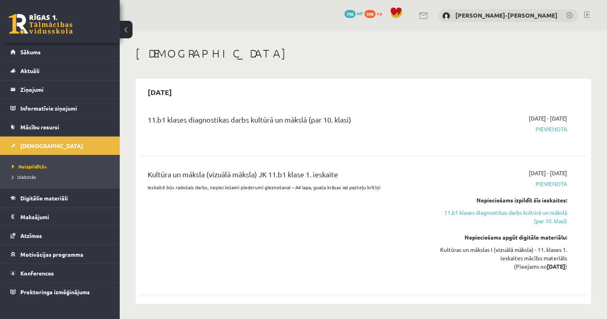
click at [29, 180] on li "Izlabotās" at bounding box center [62, 177] width 100 height 10
click at [31, 175] on span "Izlabotās" at bounding box center [26, 177] width 28 height 6
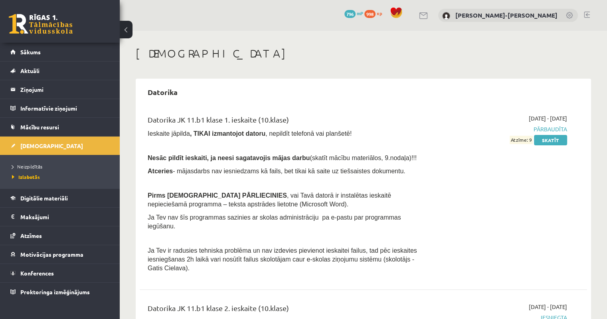
click at [589, 15] on link at bounding box center [587, 15] width 6 height 6
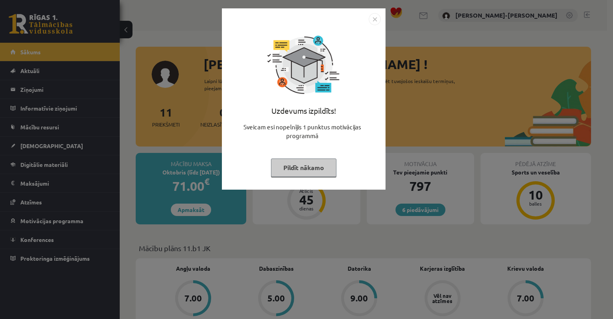
click at [294, 164] on button "Pildīt nākamo" at bounding box center [303, 167] width 65 height 18
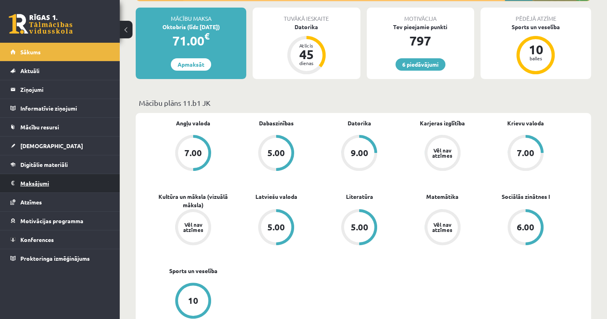
scroll to position [160, 0]
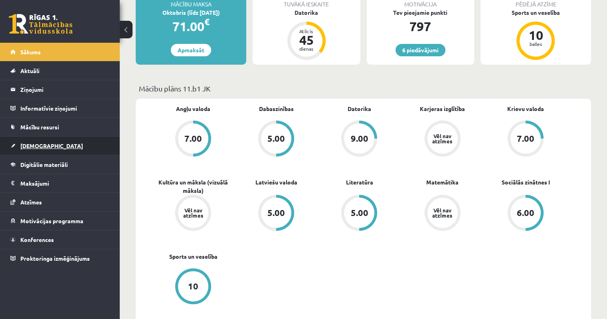
click at [28, 147] on span "[DEMOGRAPHIC_DATA]" at bounding box center [51, 145] width 63 height 7
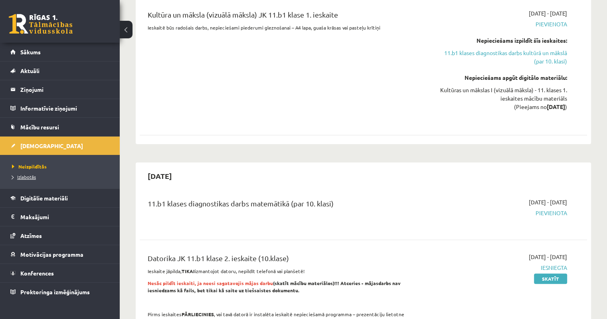
click at [27, 178] on span "Izlabotās" at bounding box center [24, 177] width 24 height 6
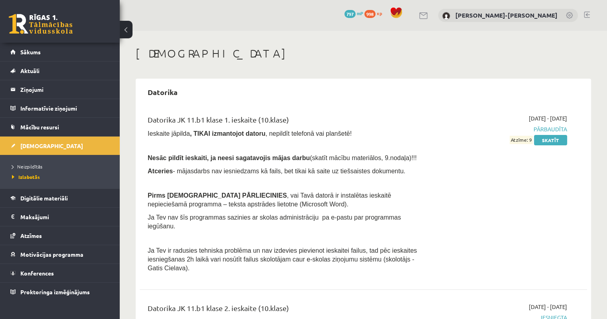
click at [586, 15] on link at bounding box center [587, 15] width 6 height 6
